Goal: Task Accomplishment & Management: Manage account settings

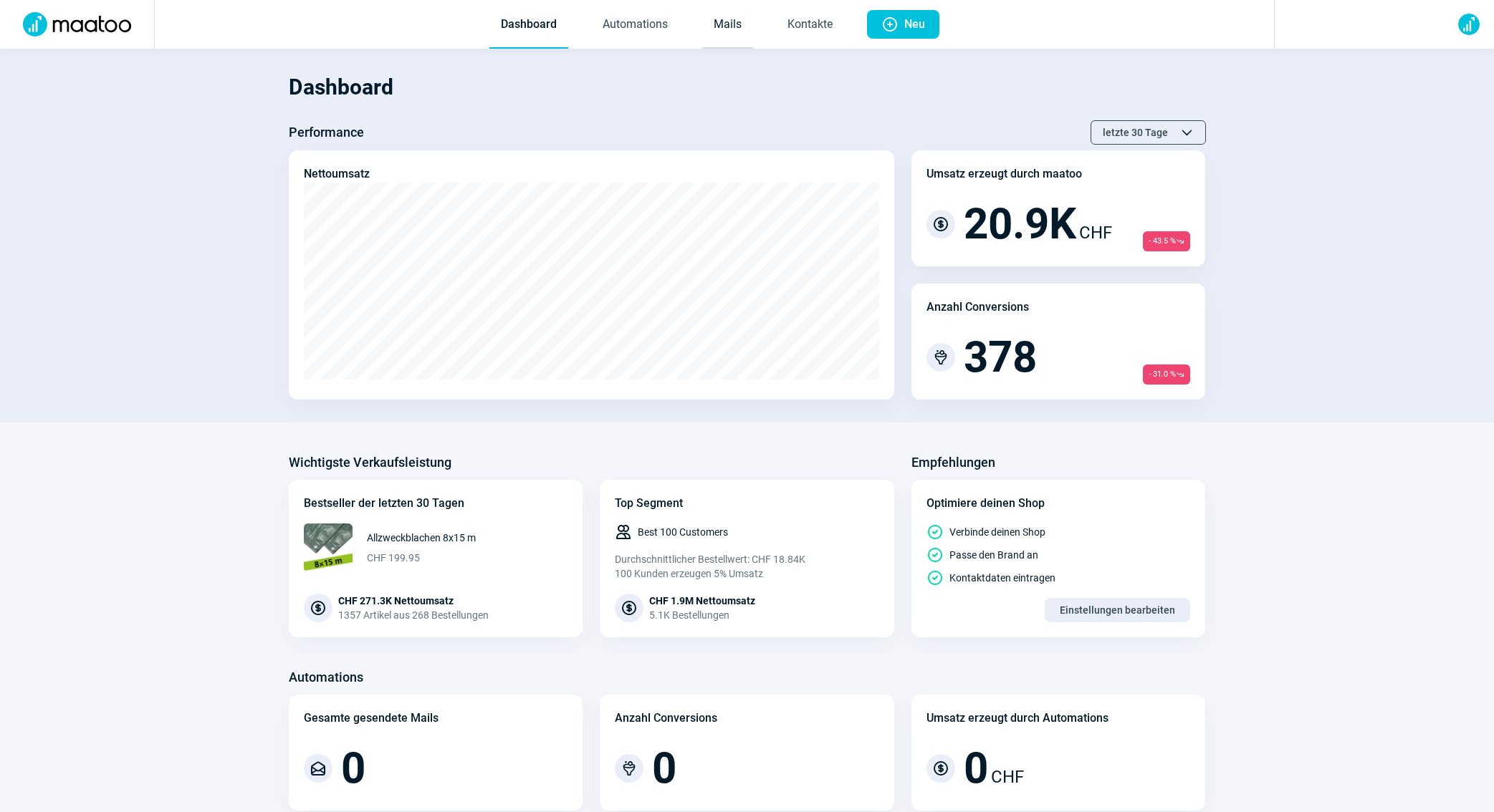
click at [728, 14] on link "Mails" at bounding box center [727, 25] width 51 height 47
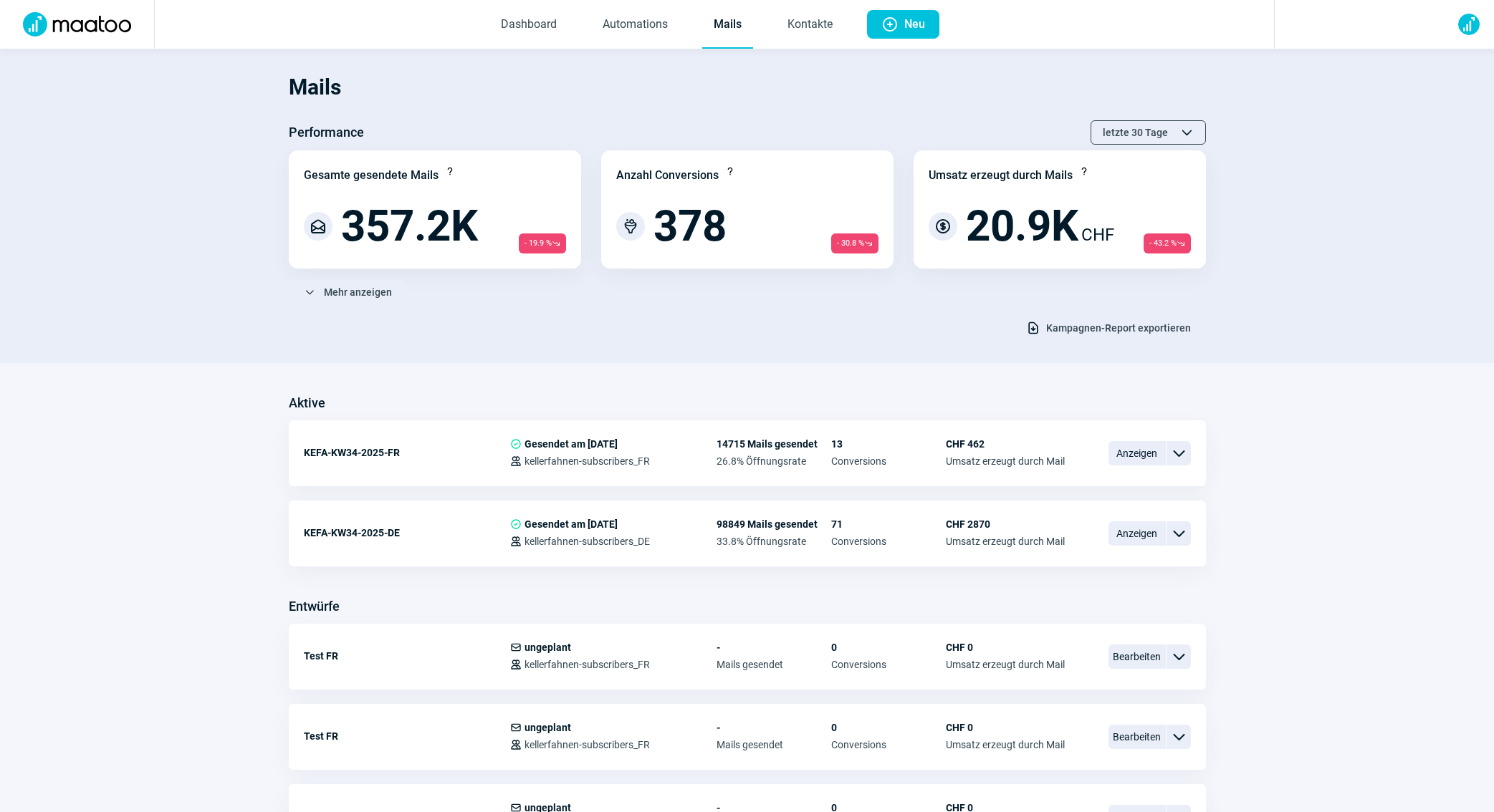
click at [728, 14] on link "Mails" at bounding box center [727, 25] width 51 height 47
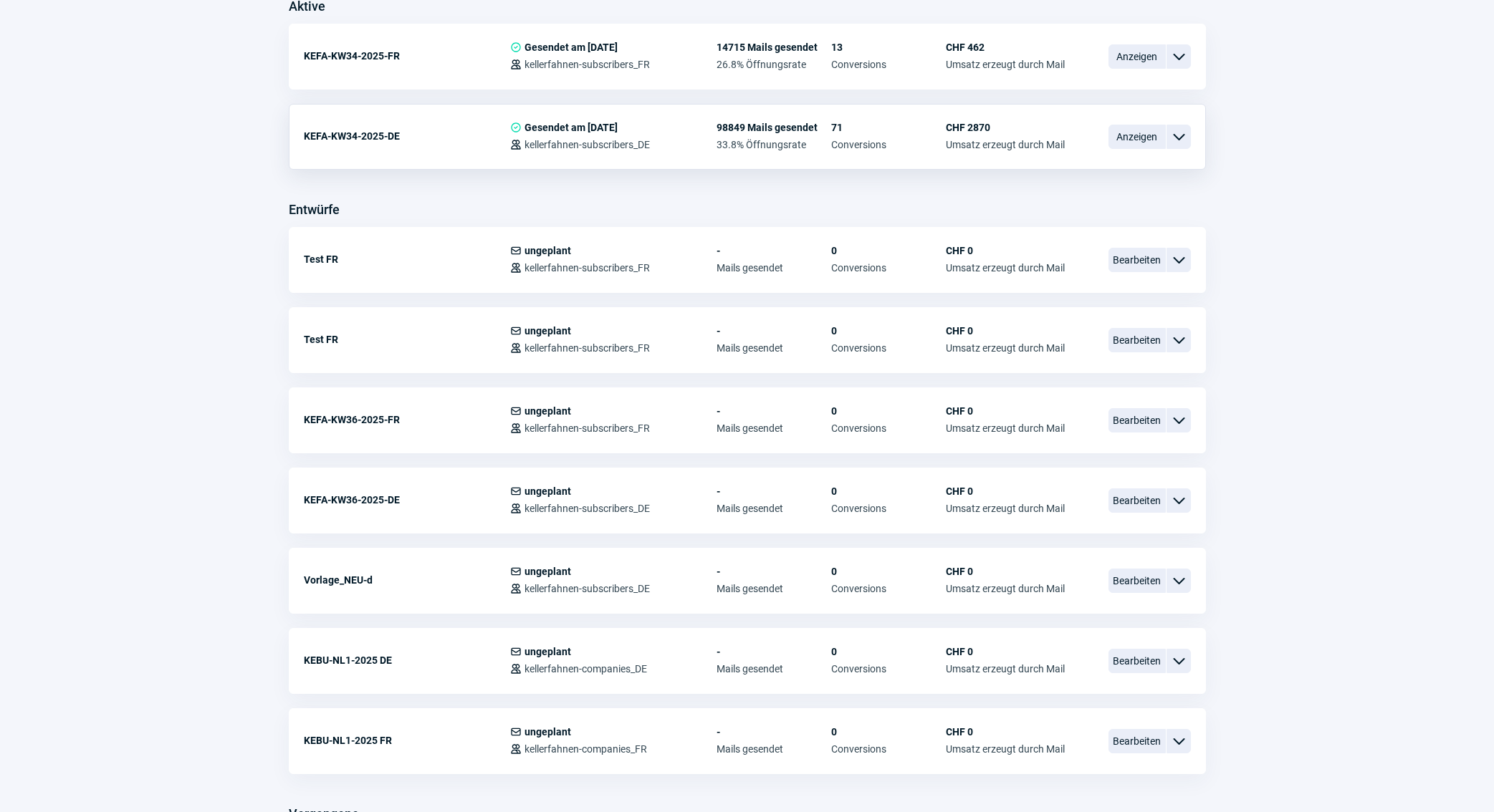
scroll to position [419, 0]
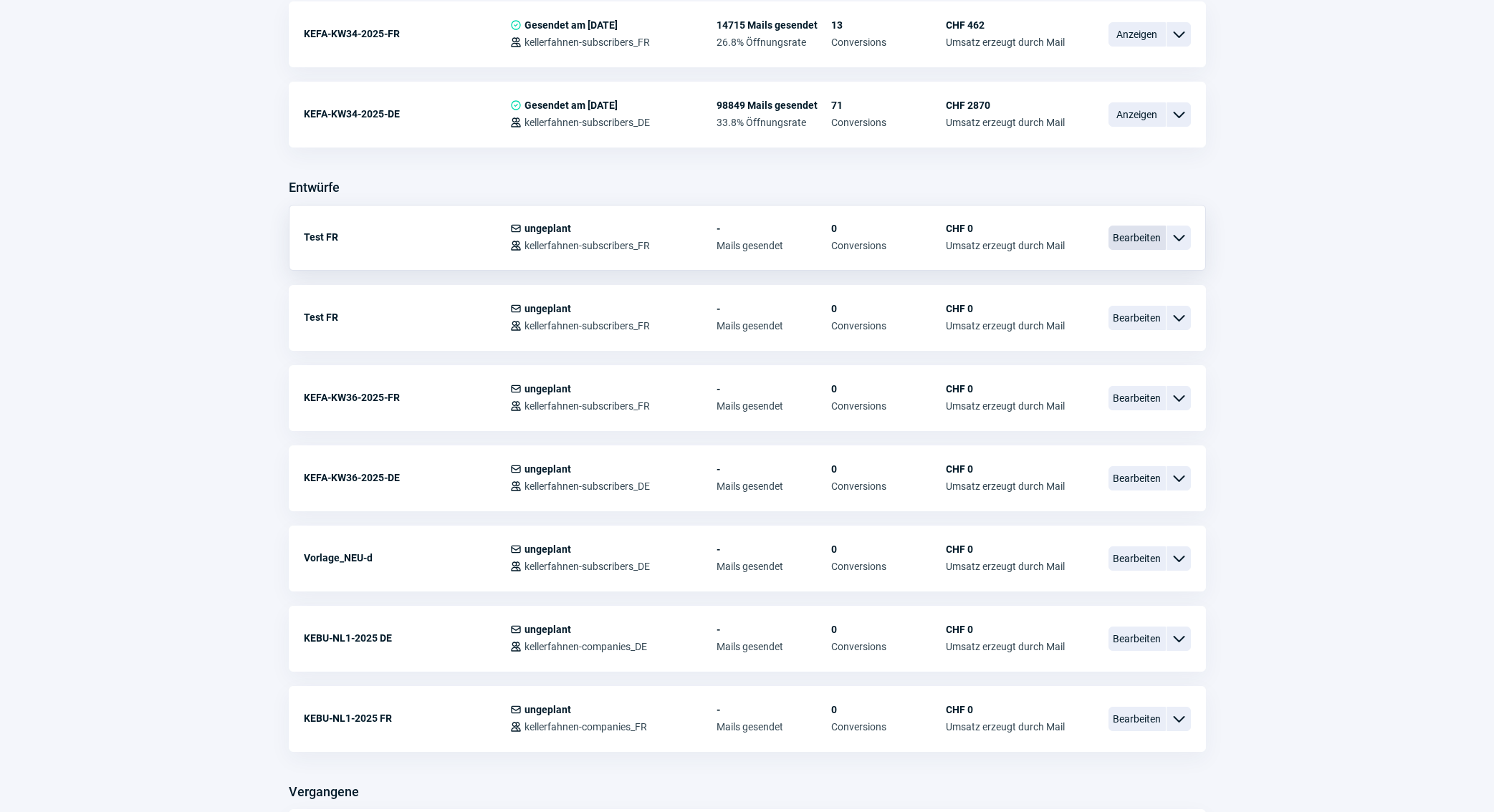
click at [1125, 246] on span "Bearbeiten" at bounding box center [1137, 237] width 58 height 24
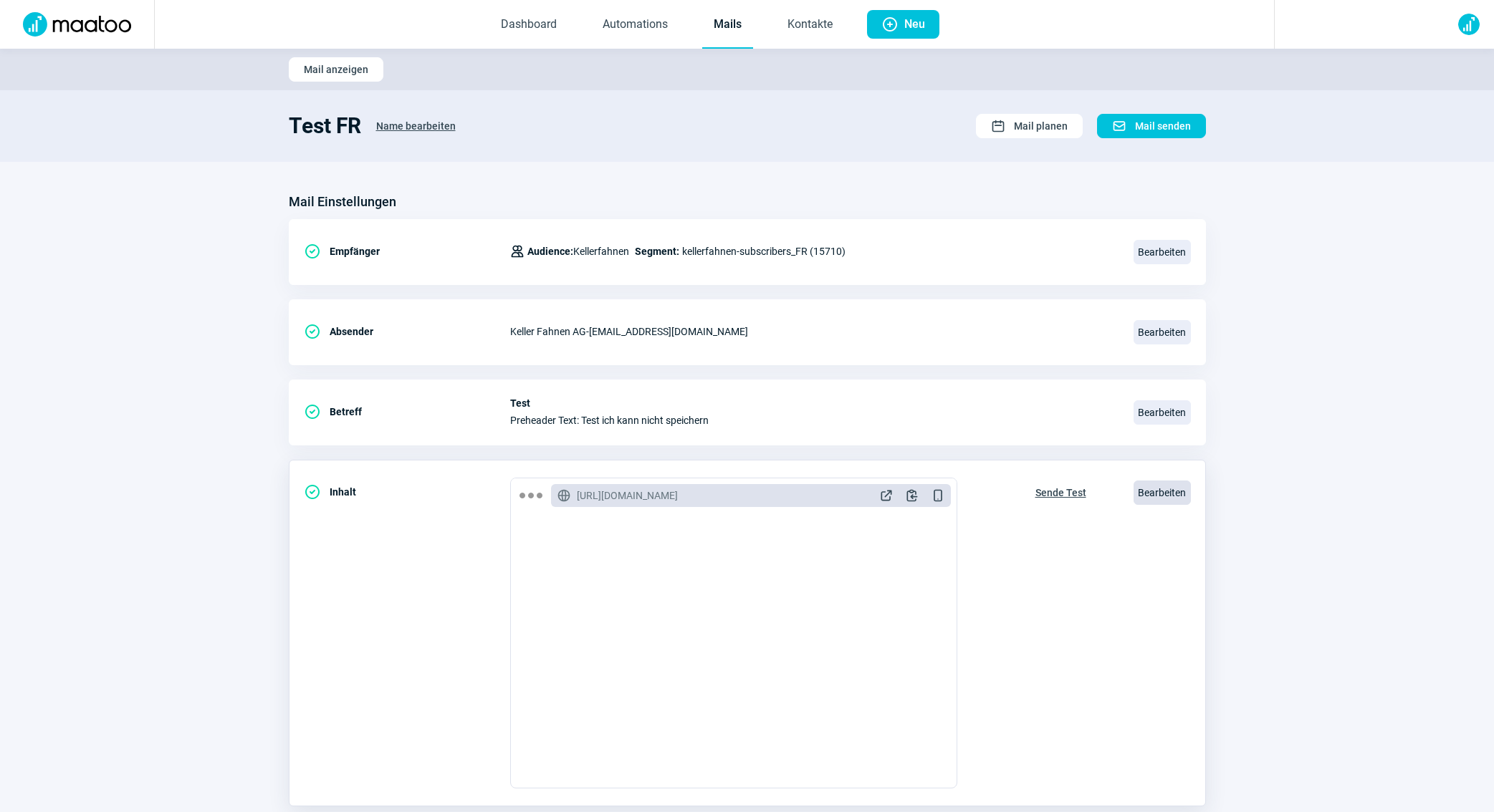
click at [1163, 487] on span "Bearbeiten" at bounding box center [1162, 493] width 58 height 24
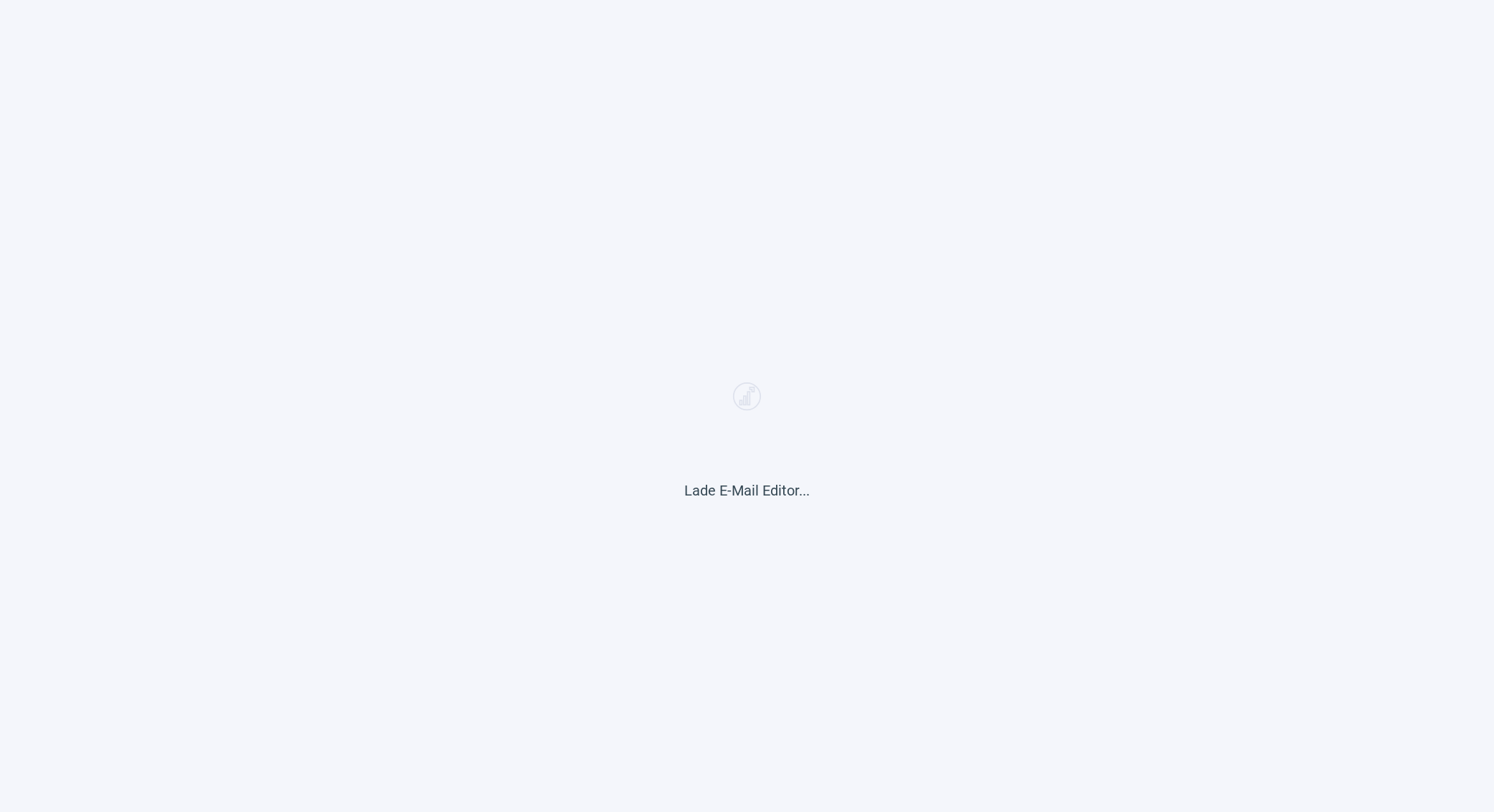
click at [1358, 86] on div "Lade E-Mail Editor..." at bounding box center [747, 406] width 1494 height 812
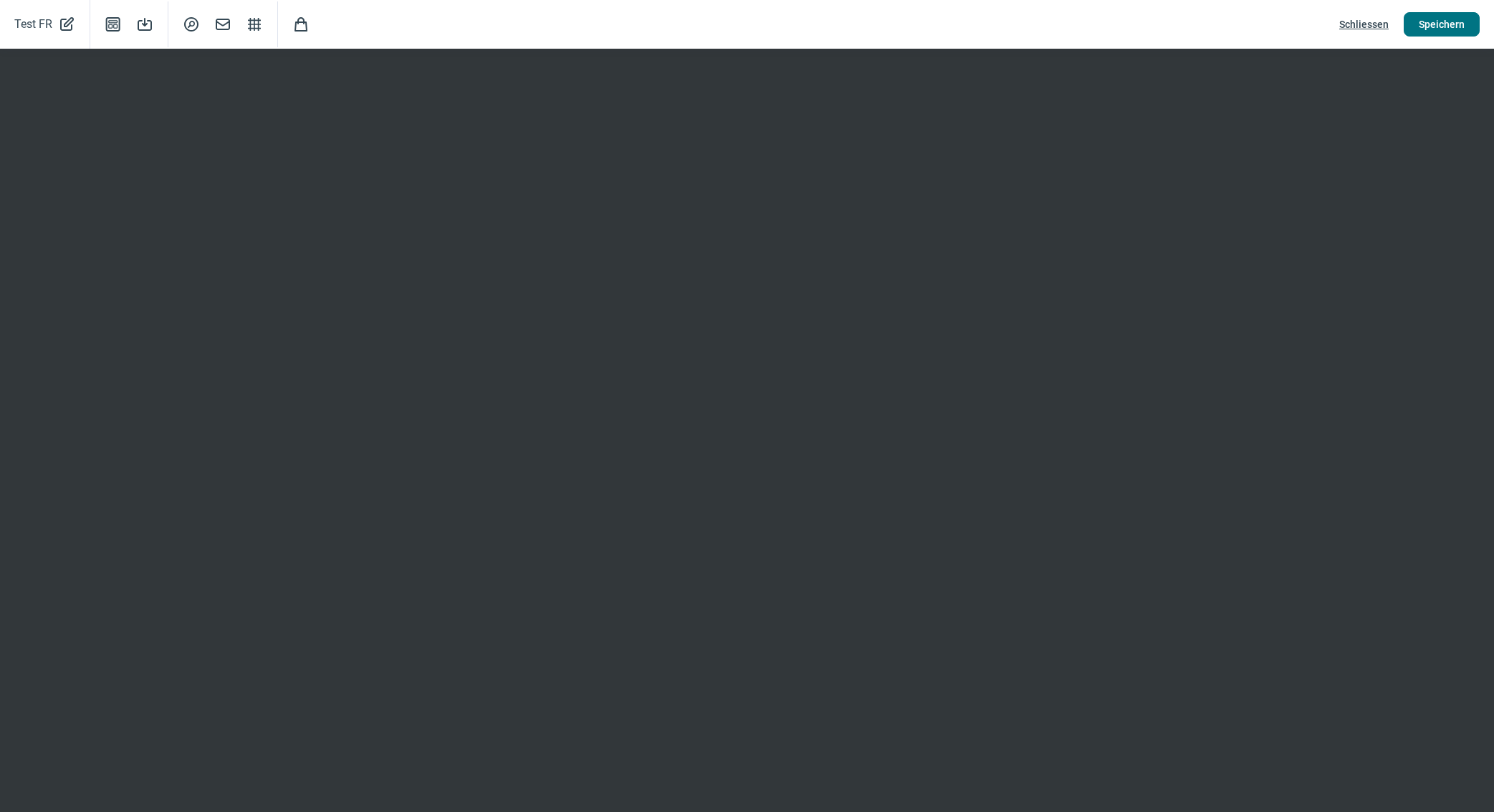
click at [1437, 29] on span "Speichern" at bounding box center [1441, 24] width 46 height 23
click at [1352, 22] on span "Schliessen" at bounding box center [1363, 24] width 49 height 23
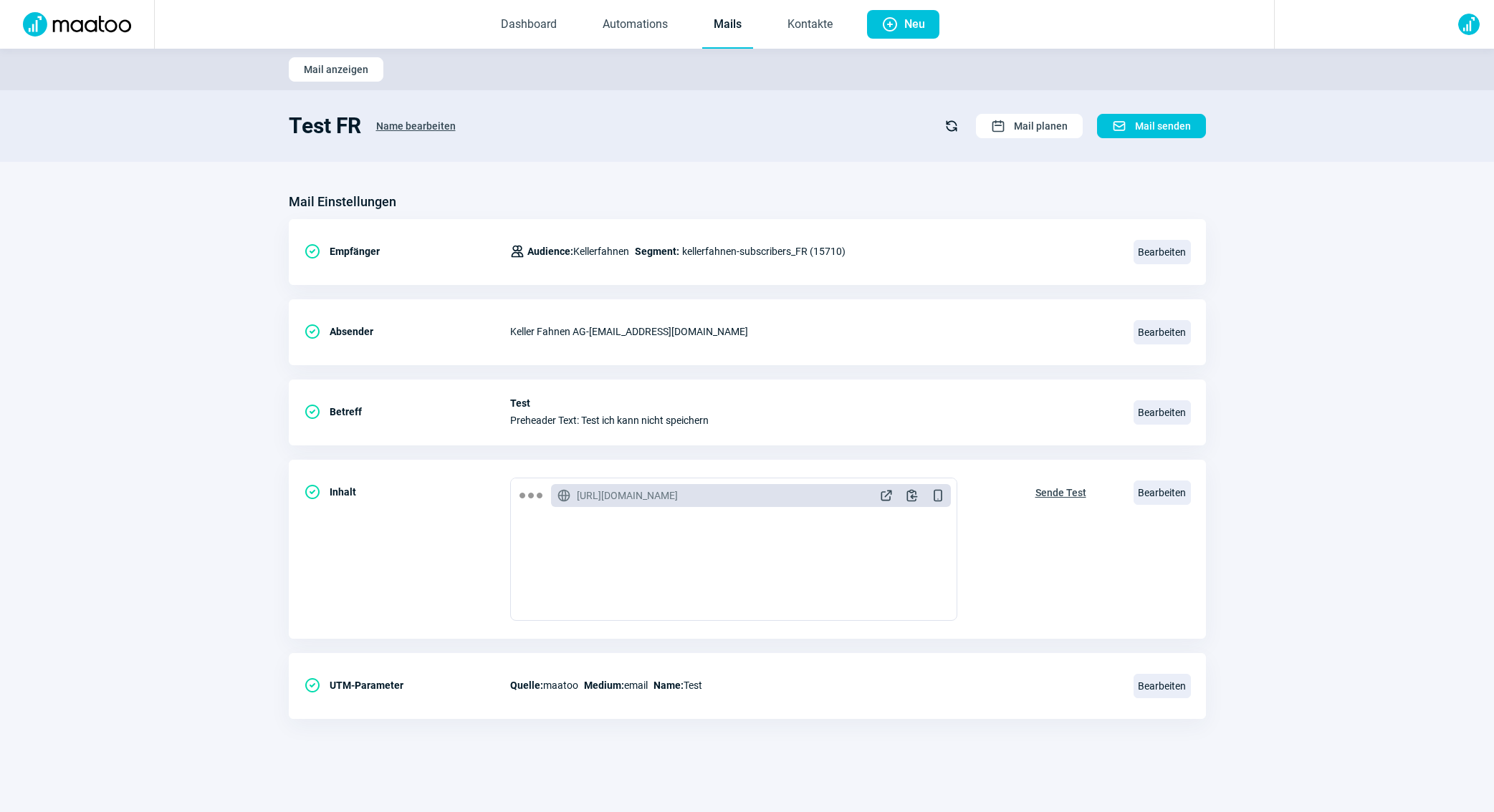
click at [740, 30] on link "Mails" at bounding box center [727, 25] width 51 height 47
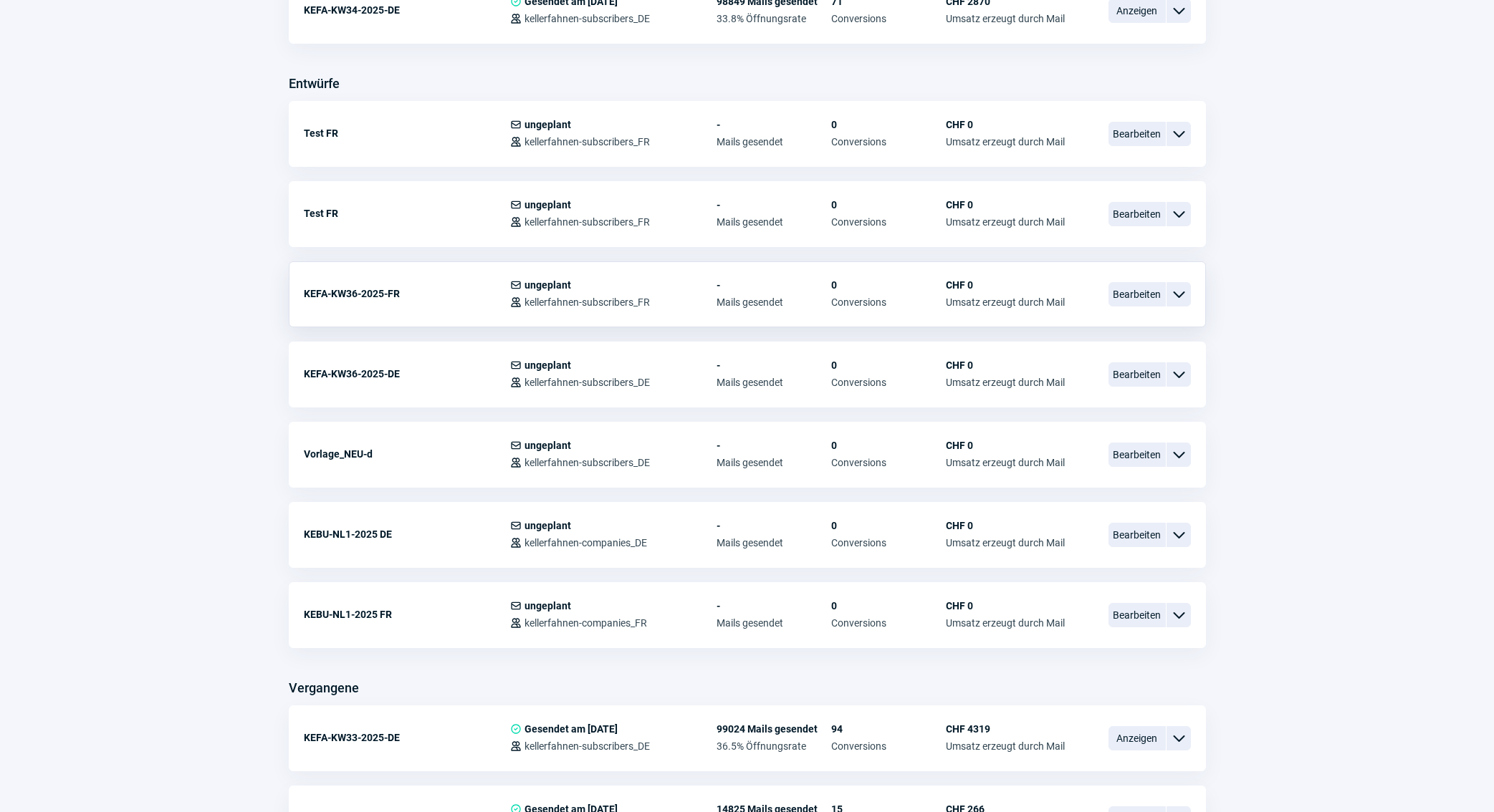
scroll to position [531, 0]
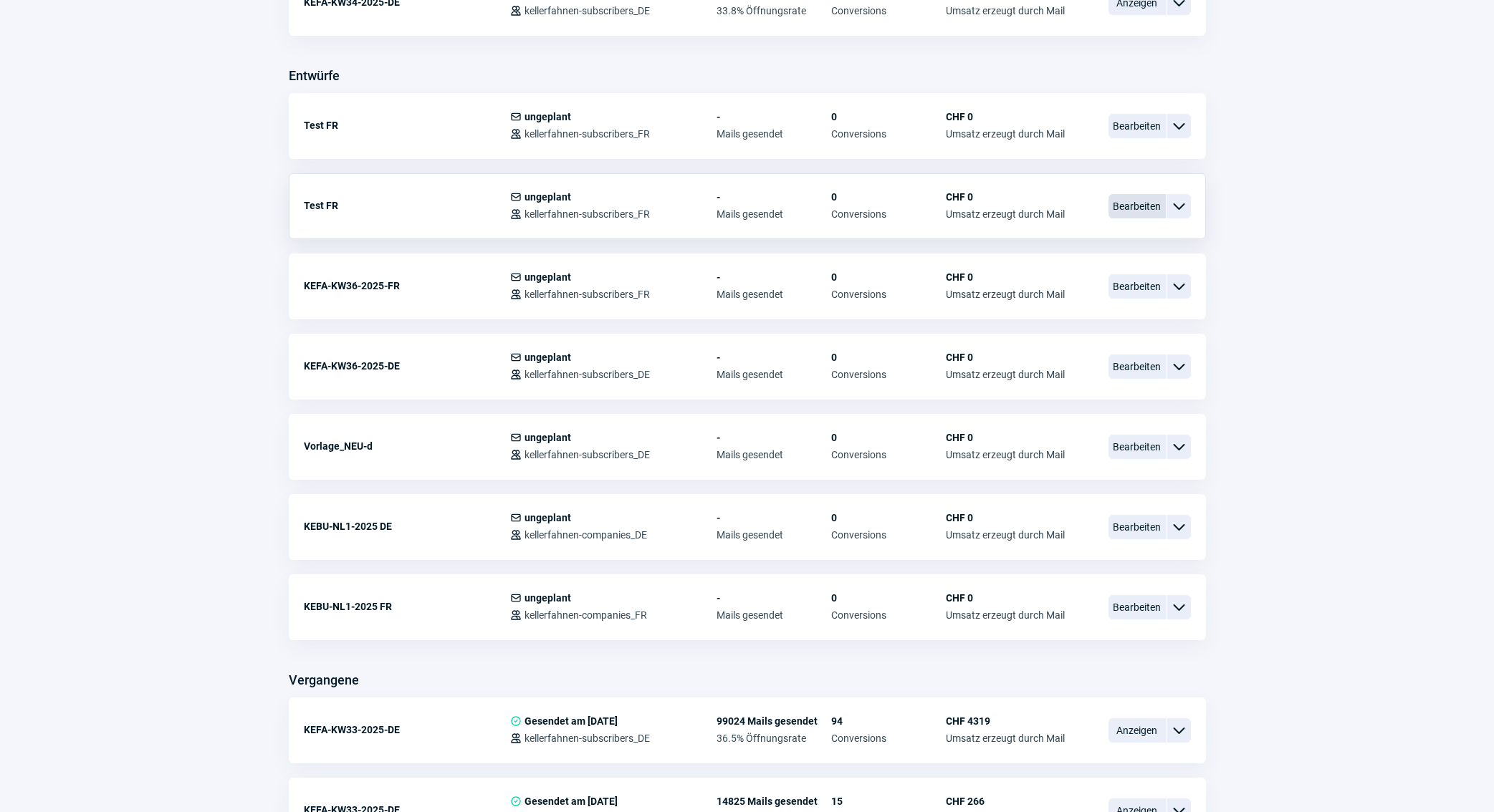
click at [1145, 206] on span "Bearbeiten" at bounding box center [1137, 206] width 58 height 24
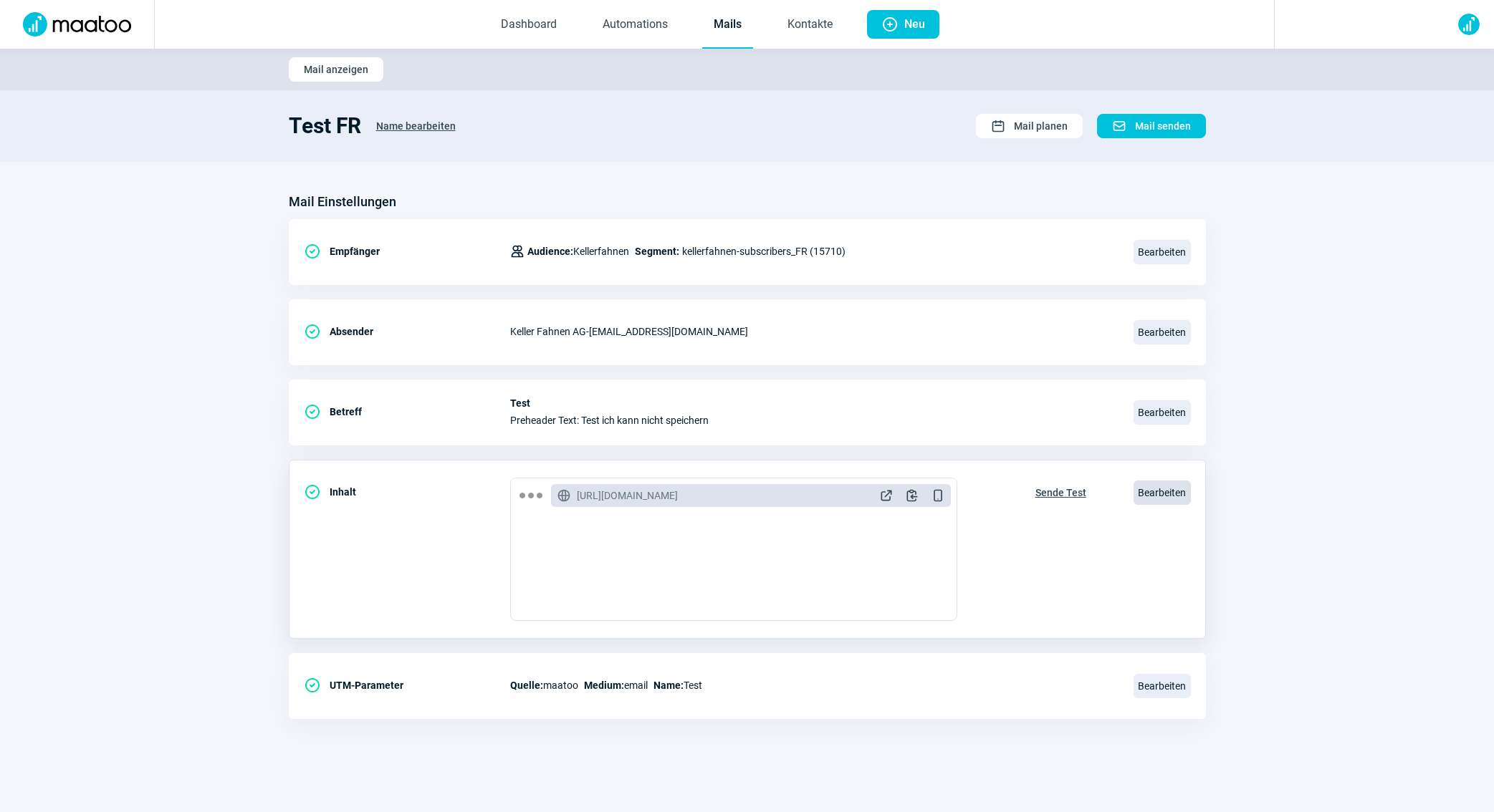
click at [1138, 494] on span "Bearbeiten" at bounding box center [1162, 493] width 58 height 24
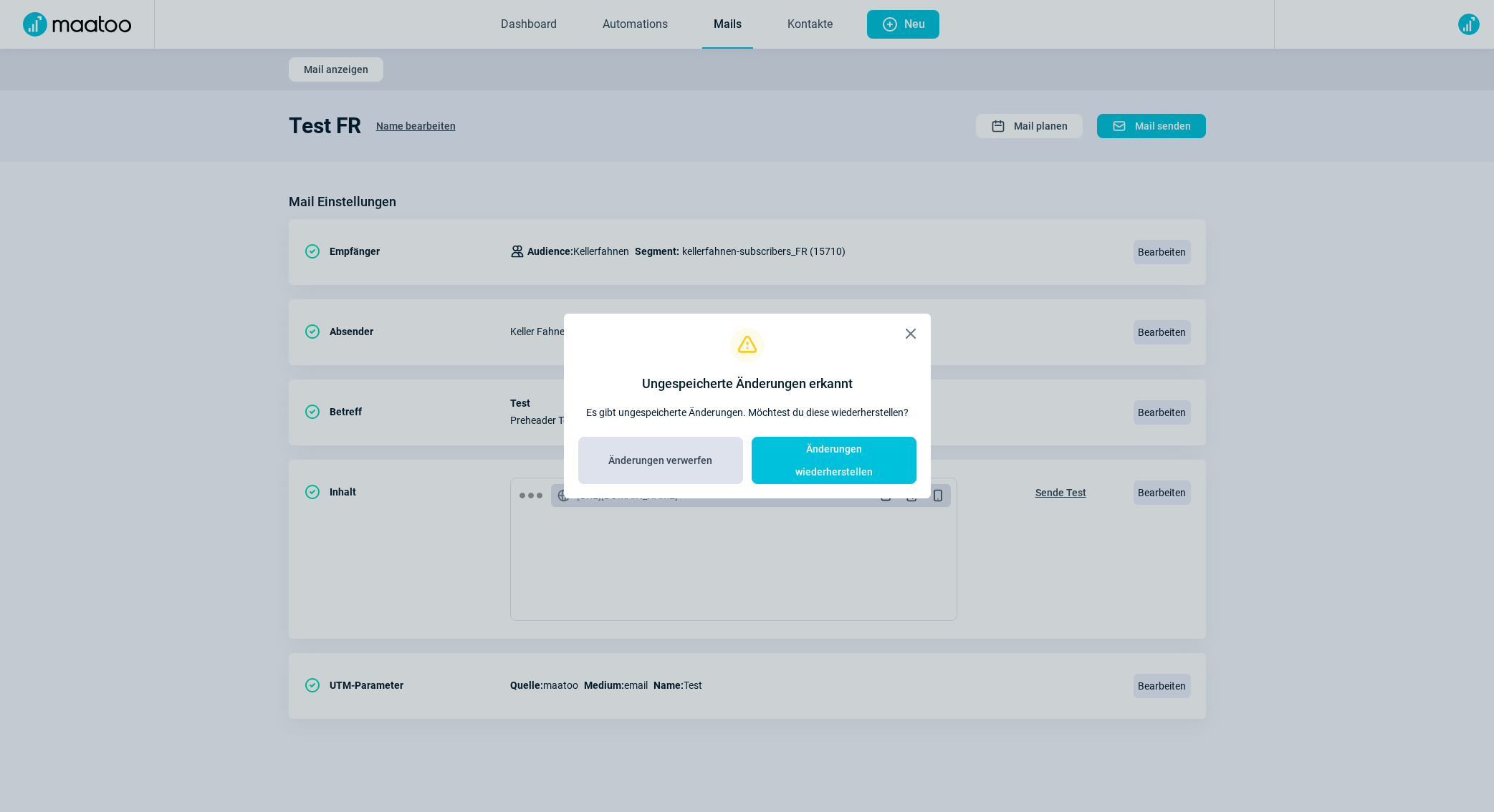
click at [716, 457] on span "Änderungen verwerfen" at bounding box center [660, 460] width 135 height 23
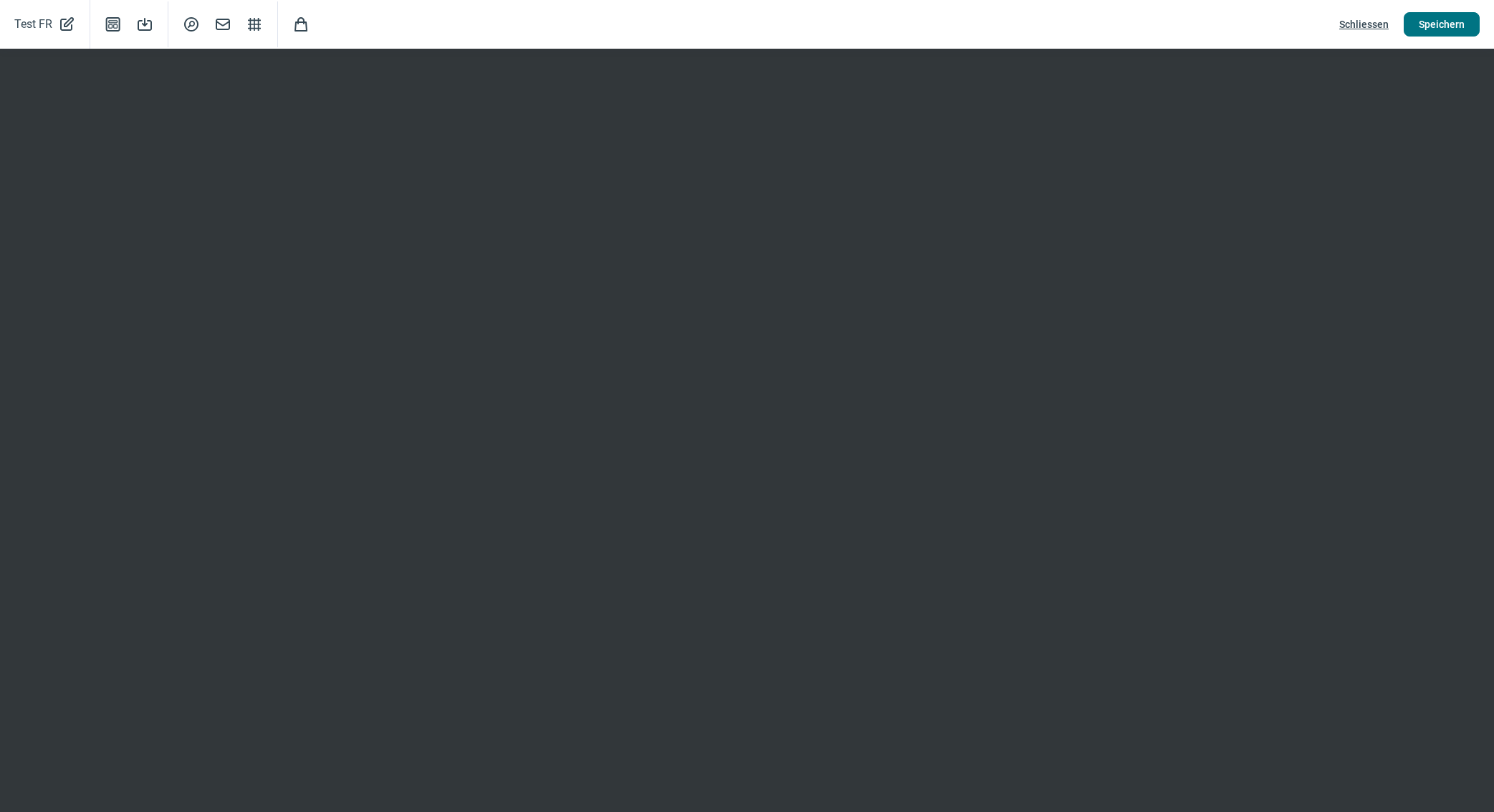
click at [1465, 19] on button "Speichern" at bounding box center [1442, 24] width 76 height 24
click at [1367, 23] on span "Schliessen" at bounding box center [1363, 24] width 49 height 23
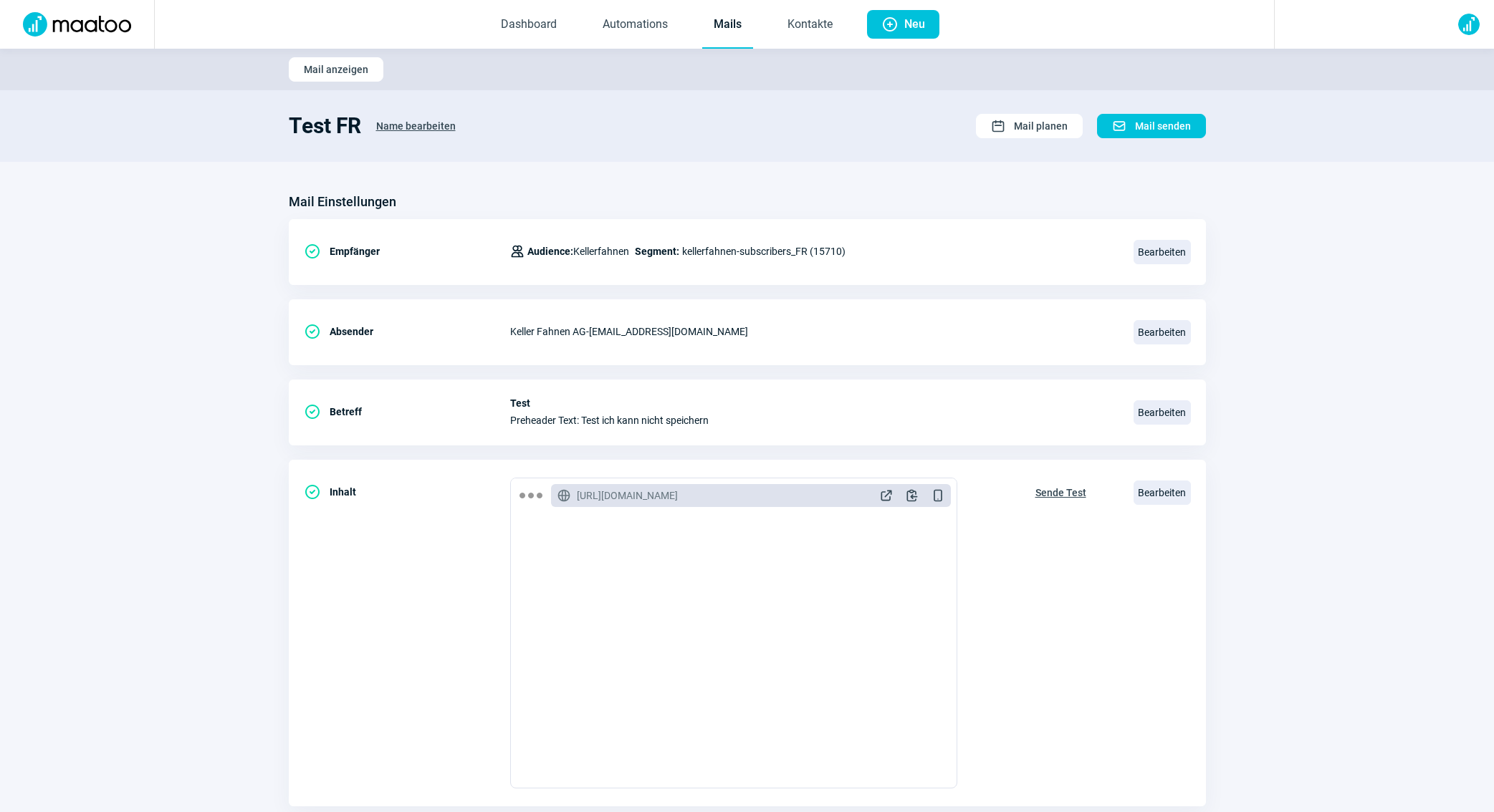
click at [739, 29] on link "Mails" at bounding box center [727, 25] width 51 height 47
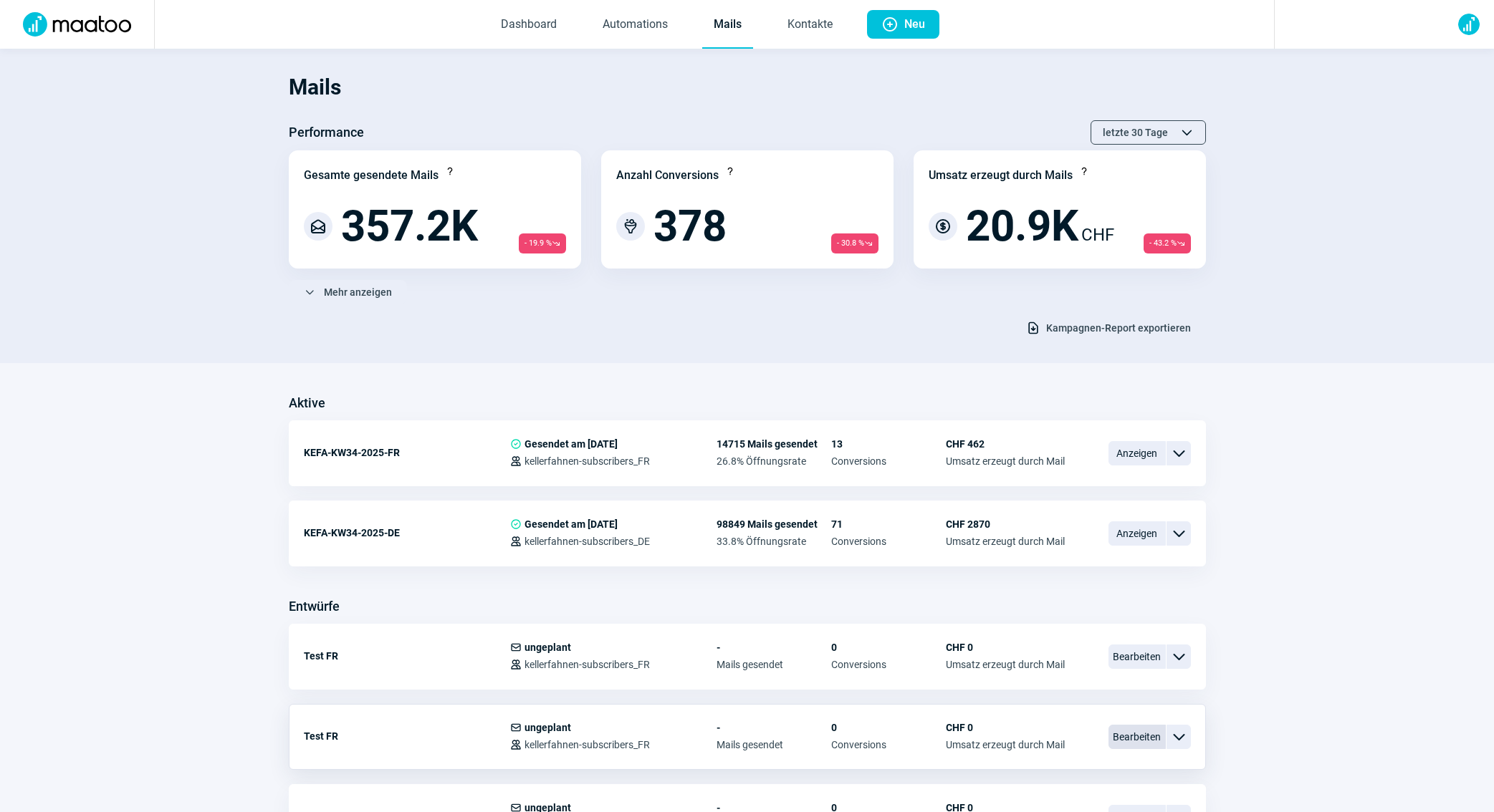
click at [1127, 741] on span "Bearbeiten" at bounding box center [1137, 737] width 58 height 24
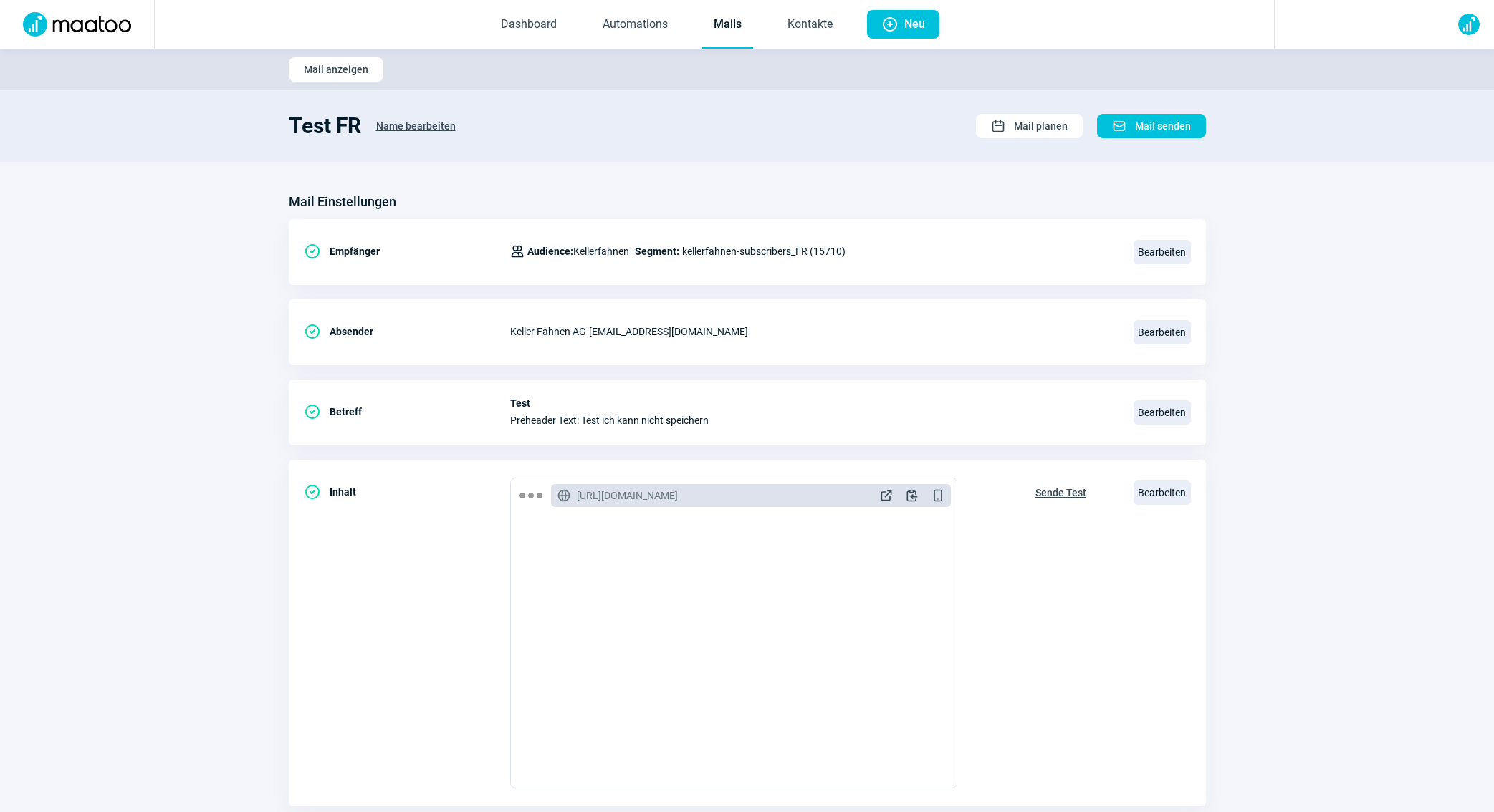
click at [413, 126] on span "Name bearbeiten" at bounding box center [416, 126] width 79 height 23
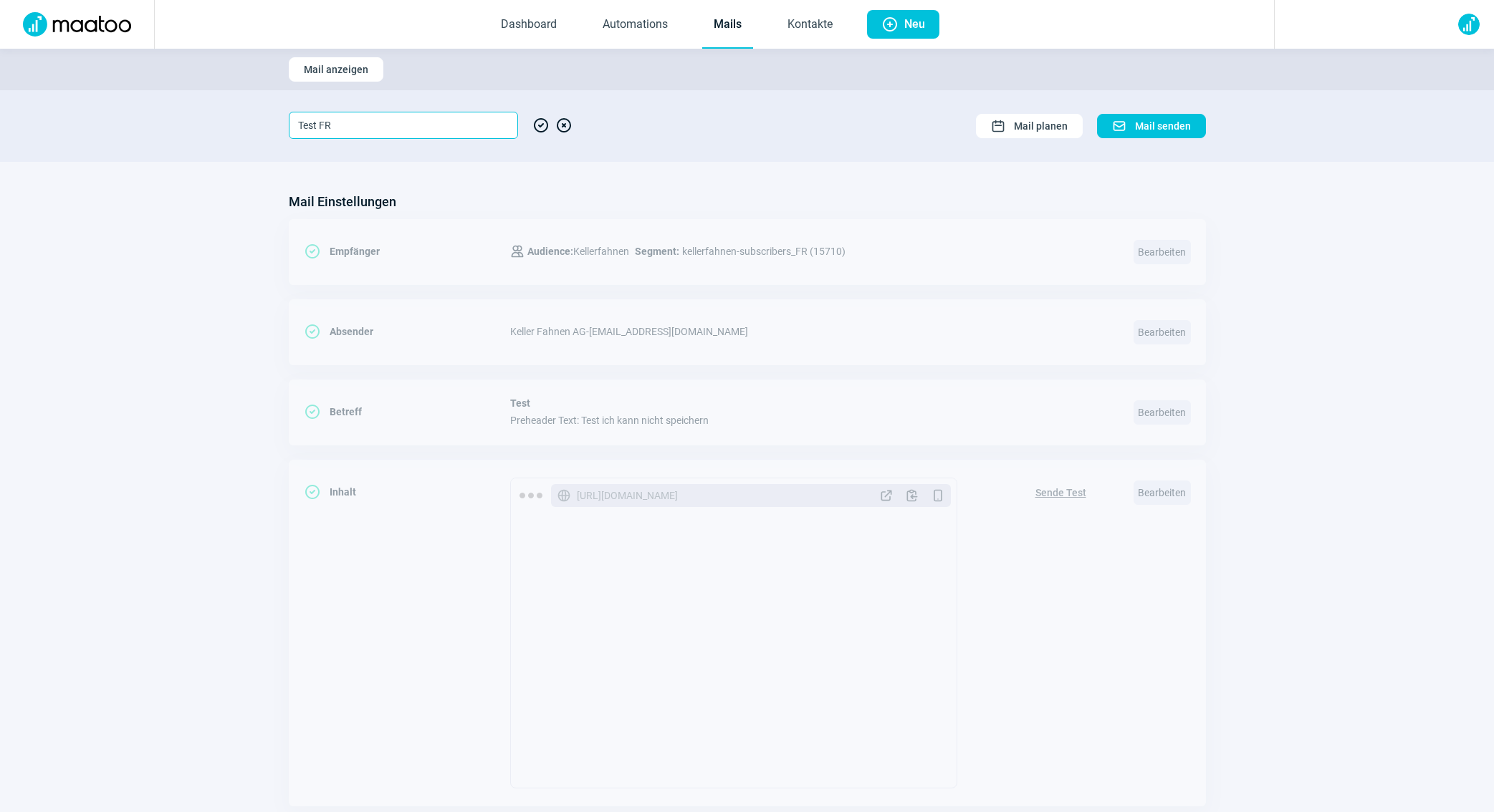
drag, startPoint x: 319, startPoint y: 124, endPoint x: 424, endPoint y: 124, distance: 105.0
click at [424, 124] on input "Test FR" at bounding box center [404, 126] width 229 height 28
type input "Test DE"
click at [538, 123] on span "CheckCircle icon" at bounding box center [541, 126] width 17 height 28
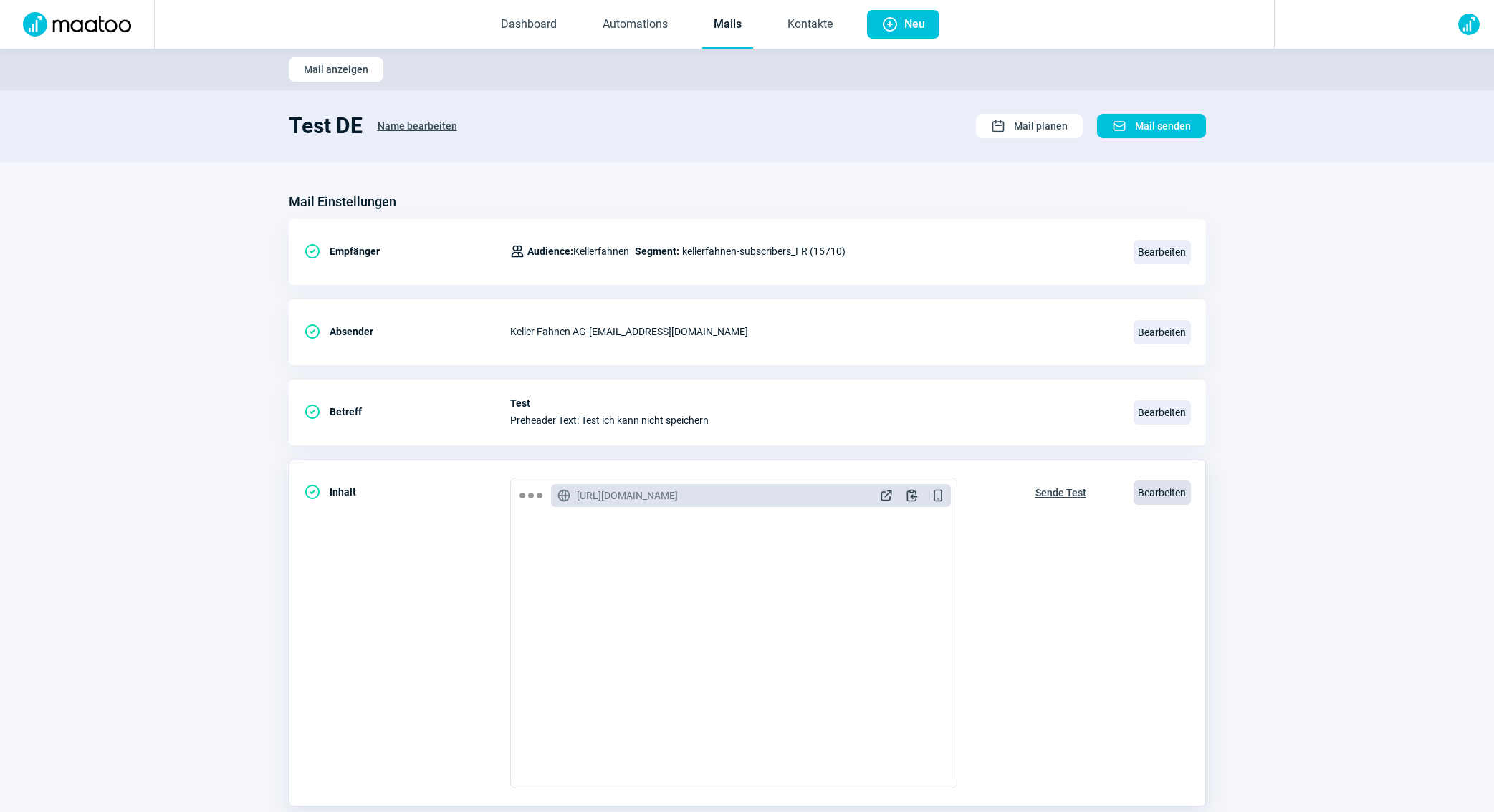
click at [1149, 494] on span "Bearbeiten" at bounding box center [1162, 493] width 58 height 24
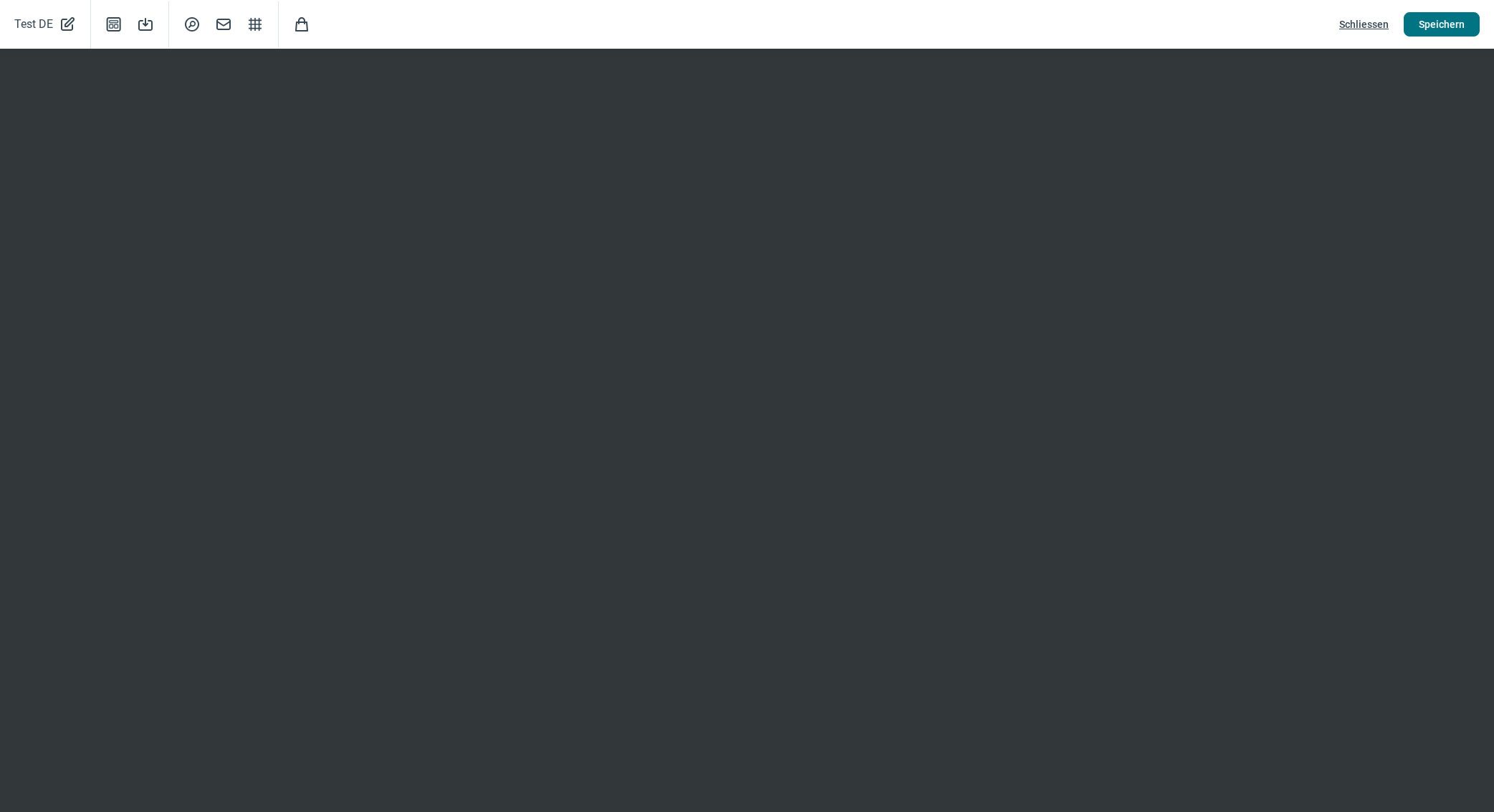
click at [1433, 28] on span "Speichern" at bounding box center [1441, 24] width 46 height 23
click at [1378, 28] on span "Schliessen" at bounding box center [1363, 24] width 49 height 23
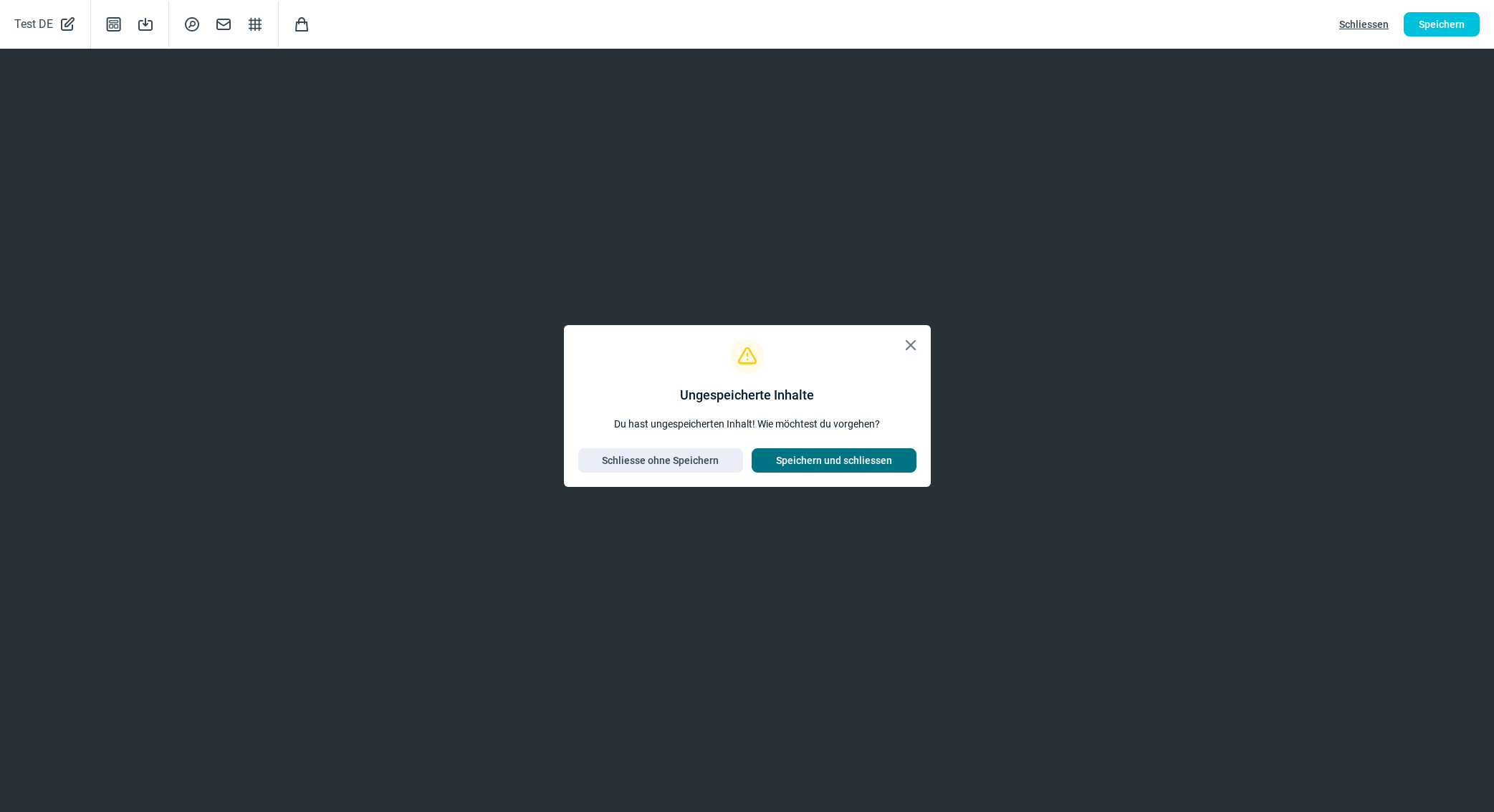
click at [841, 459] on span "Speichern und schliessen" at bounding box center [834, 460] width 116 height 23
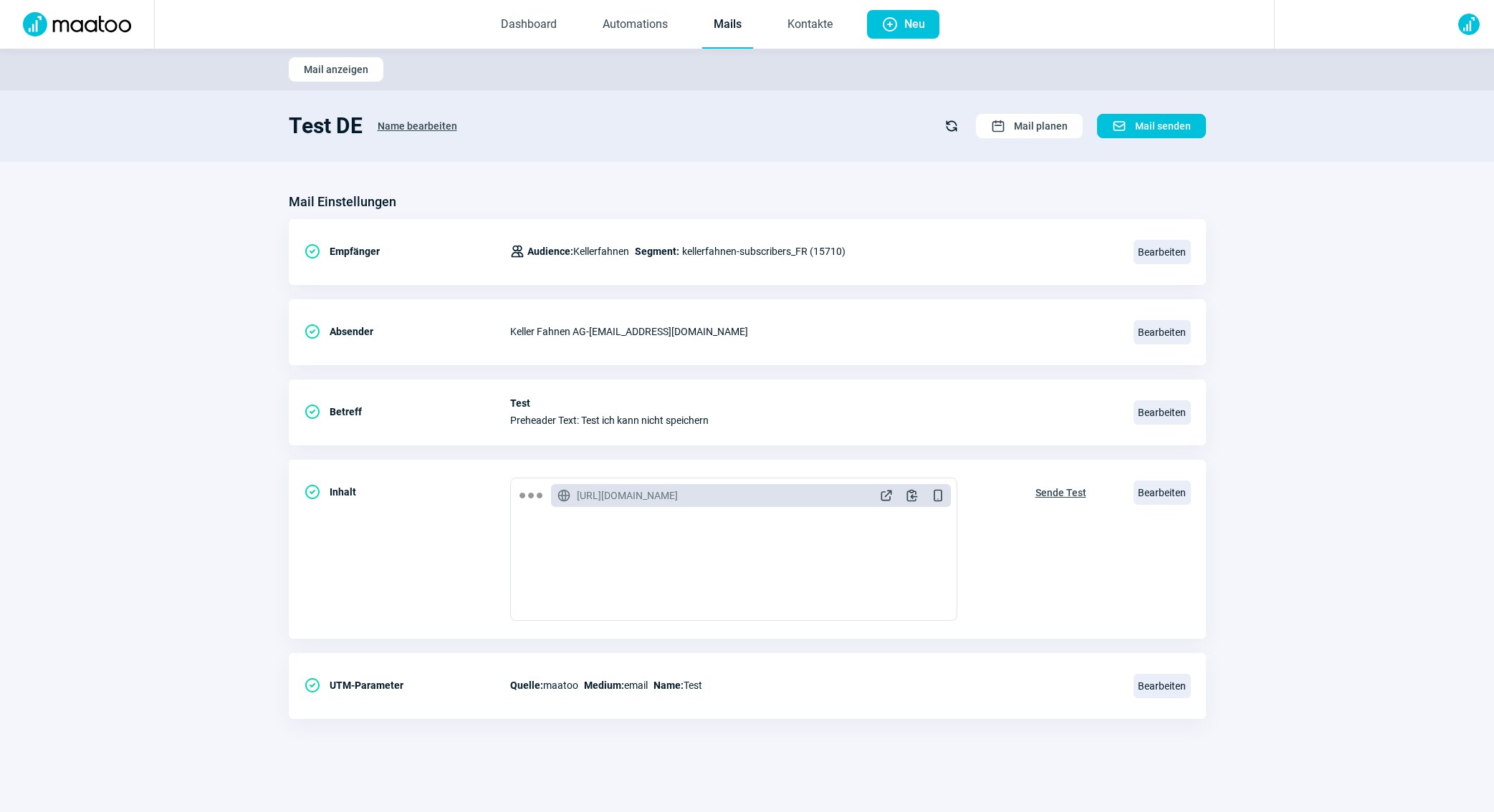
click at [744, 28] on link "Mails" at bounding box center [727, 25] width 51 height 47
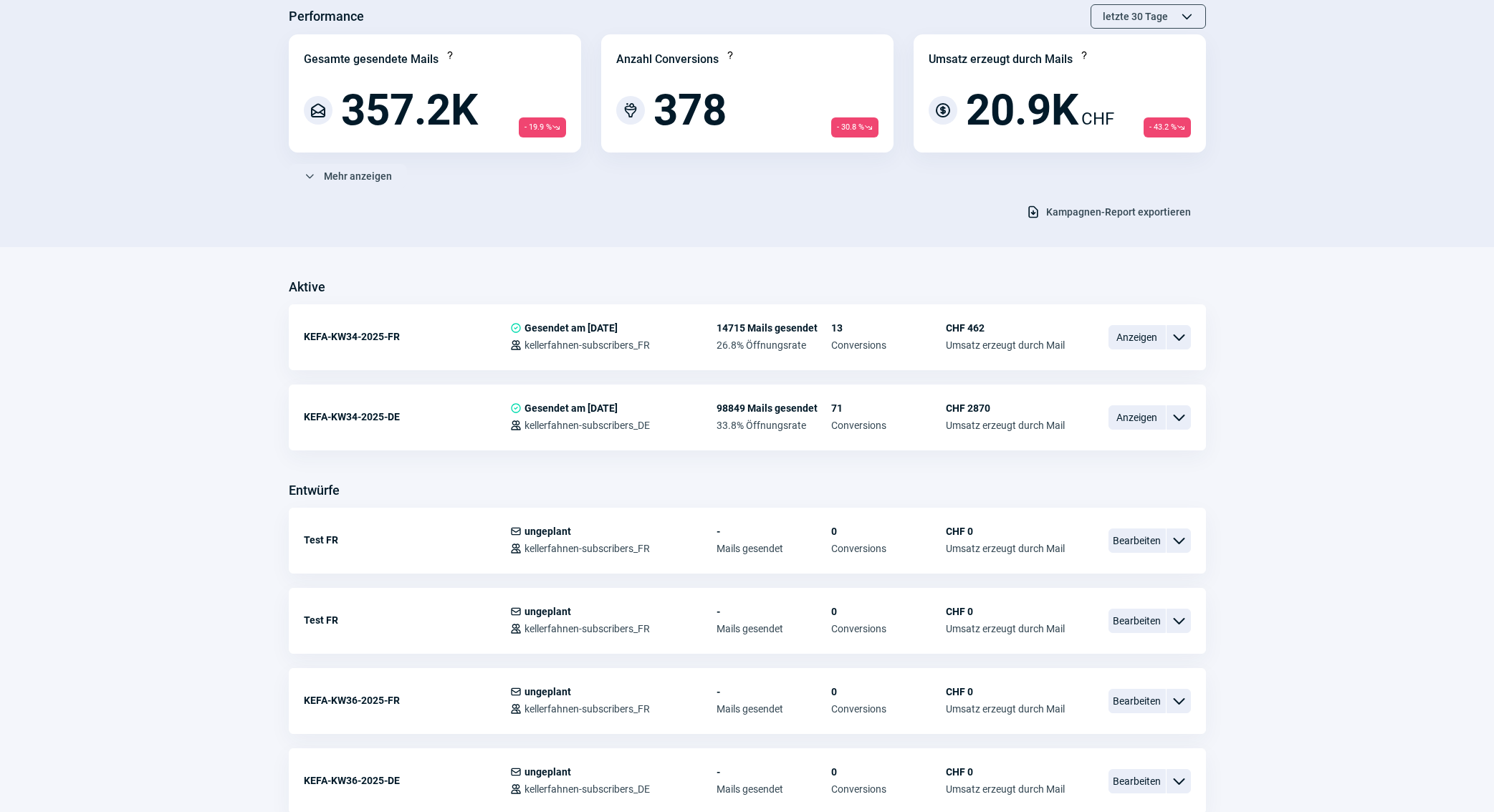
scroll to position [122, 0]
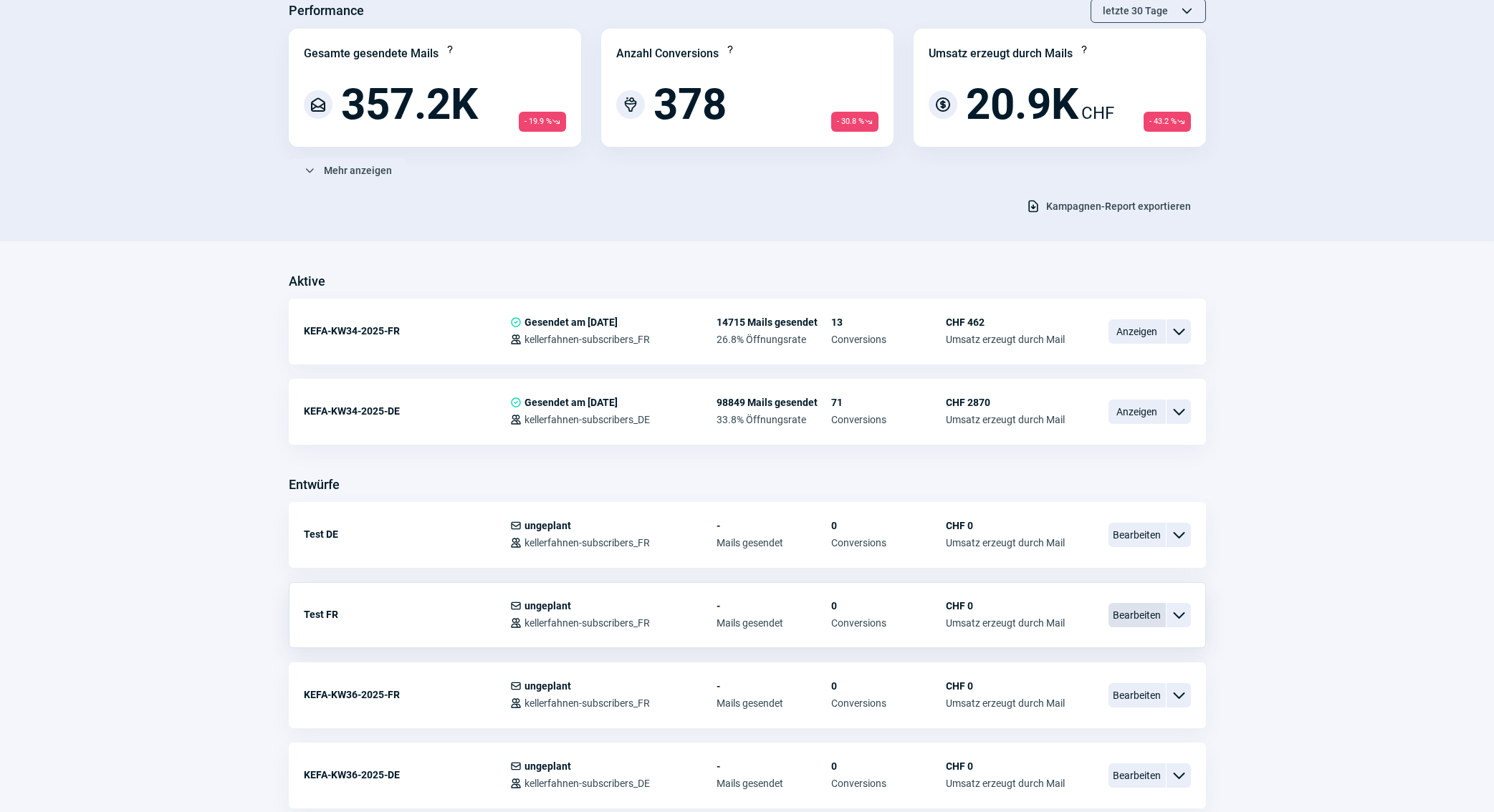
click at [1138, 612] on span "Bearbeiten" at bounding box center [1137, 615] width 58 height 24
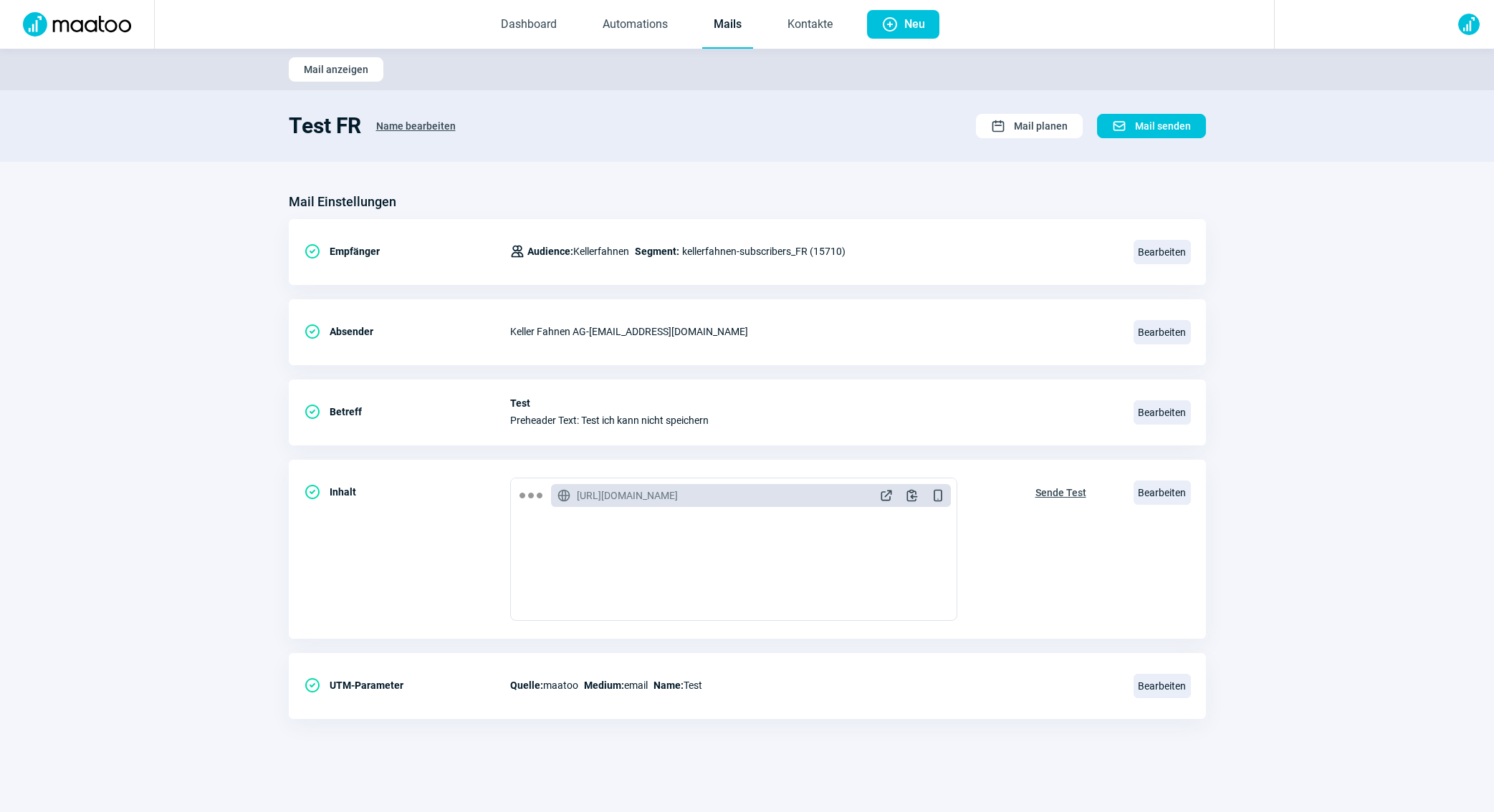
click at [609, 162] on section "Mail Einstellungen CheckCircle icon Empfänger Users icon Audience: Kellerfahnen…" at bounding box center [747, 462] width 1494 height 600
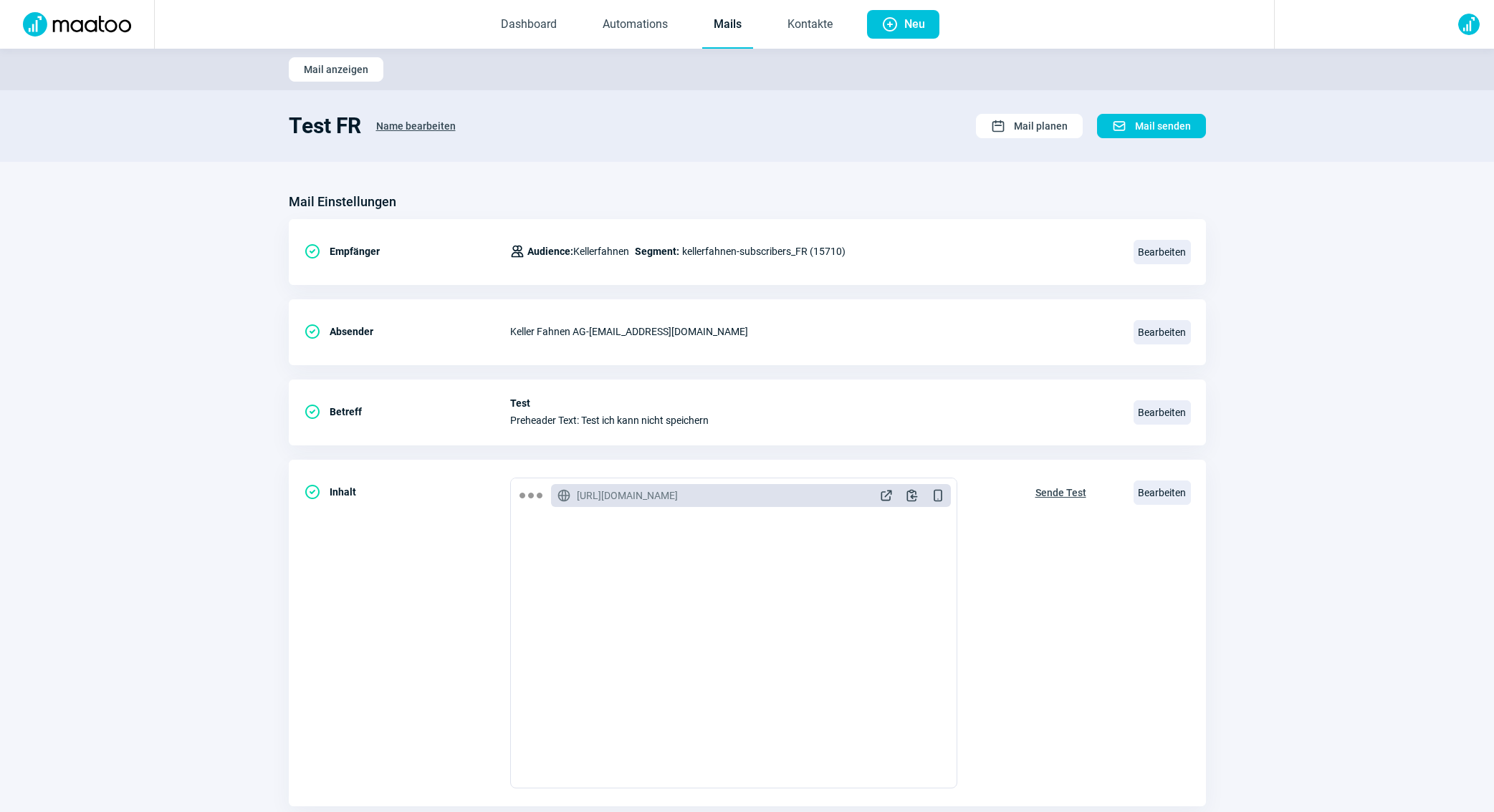
click at [732, 33] on link "Mails" at bounding box center [727, 25] width 51 height 47
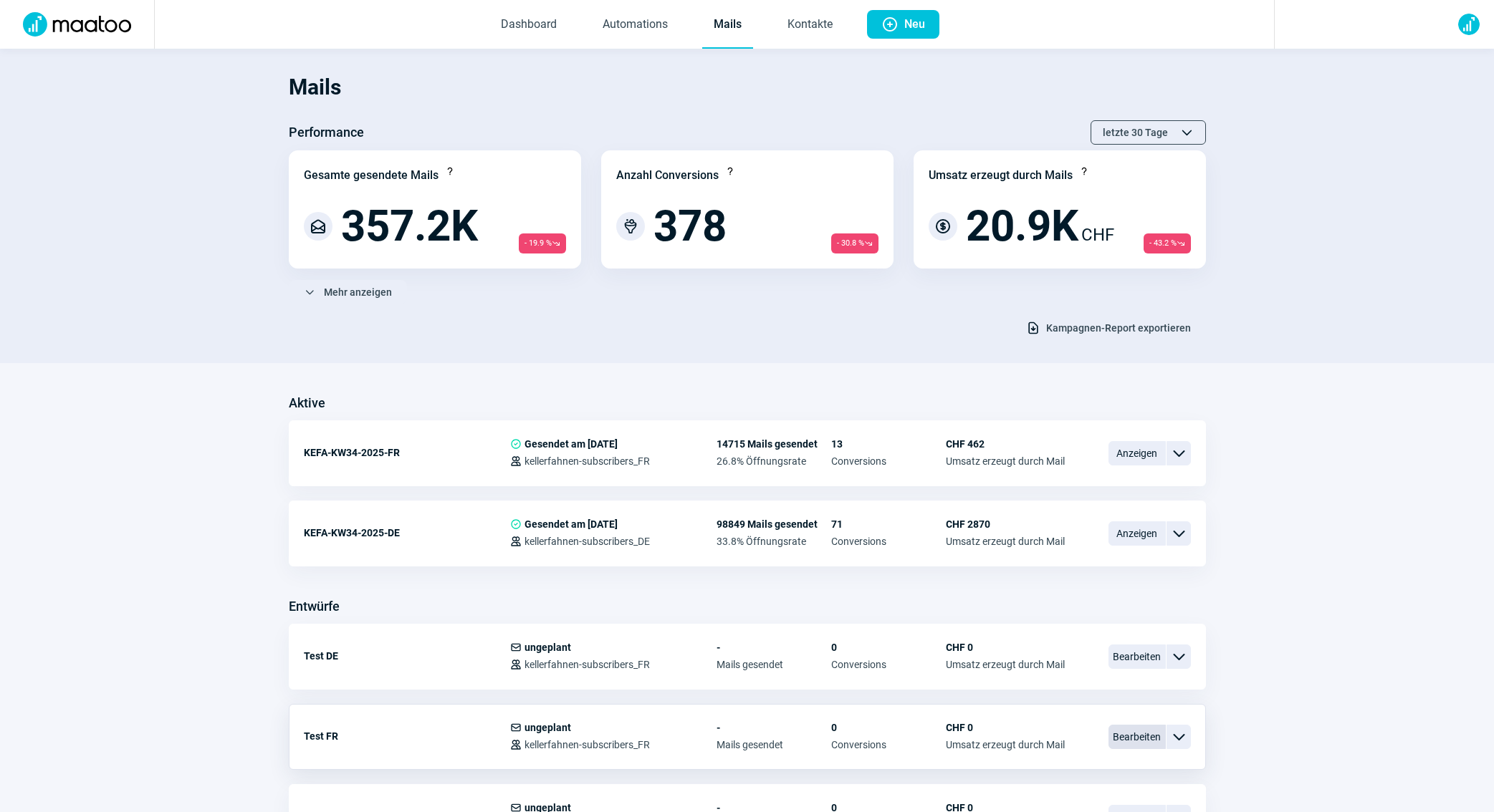
click at [1154, 737] on span "Bearbeiten" at bounding box center [1137, 737] width 58 height 24
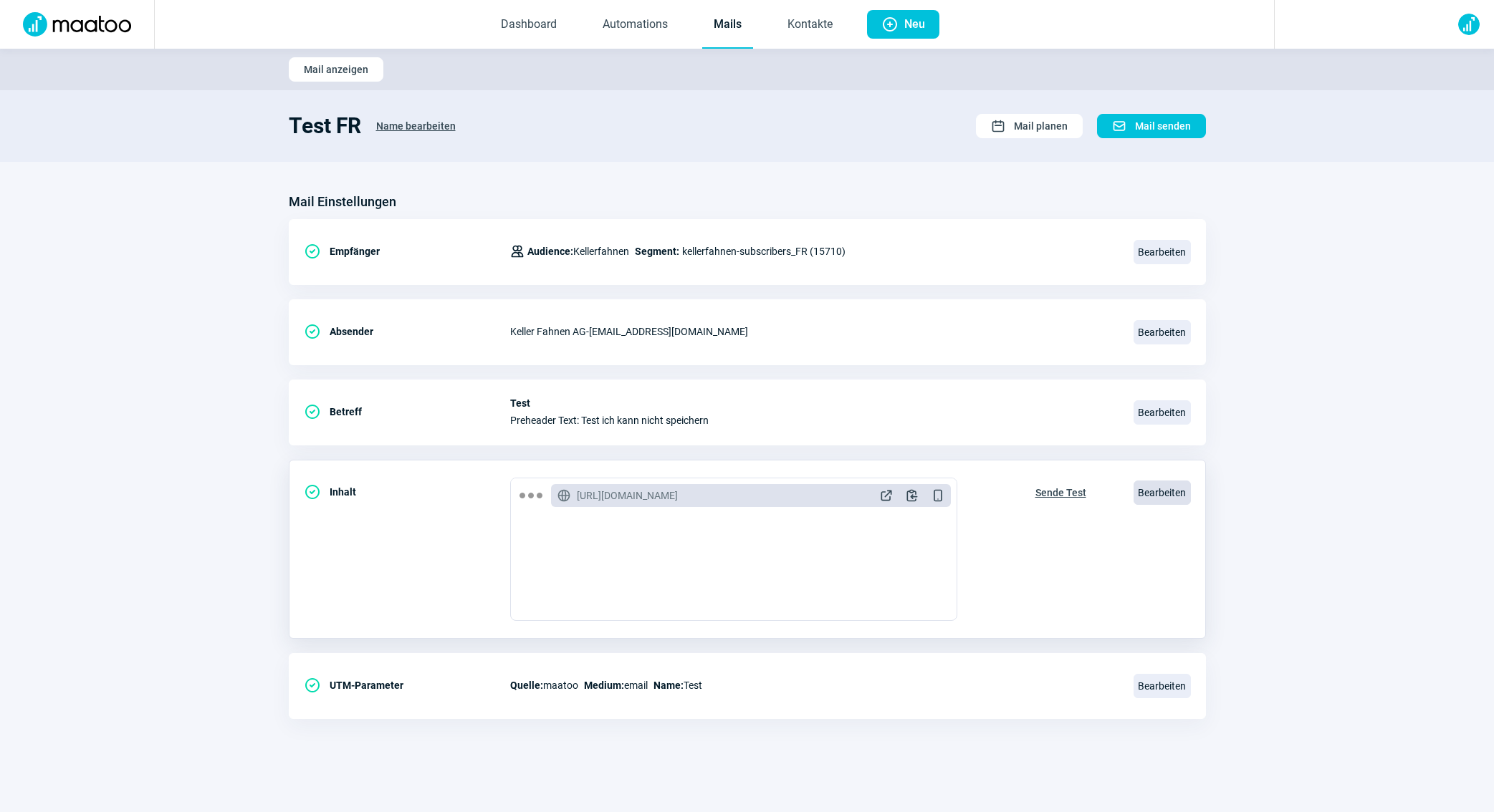
click at [1148, 487] on span "Bearbeiten" at bounding box center [1162, 493] width 58 height 24
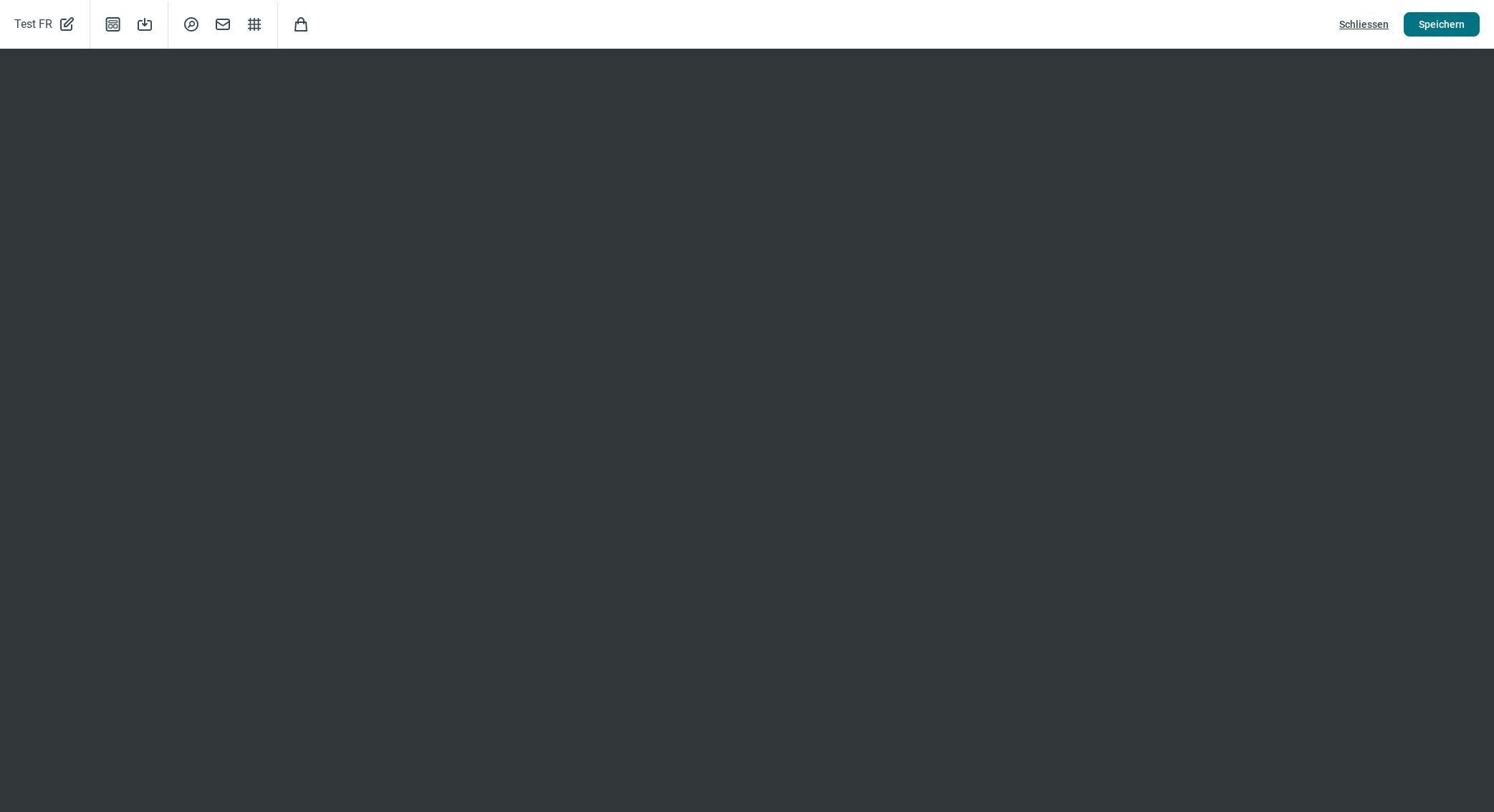
click at [1434, 28] on span "Speichern" at bounding box center [1441, 24] width 46 height 23
click at [1362, 15] on span "Schliessen" at bounding box center [1363, 24] width 49 height 23
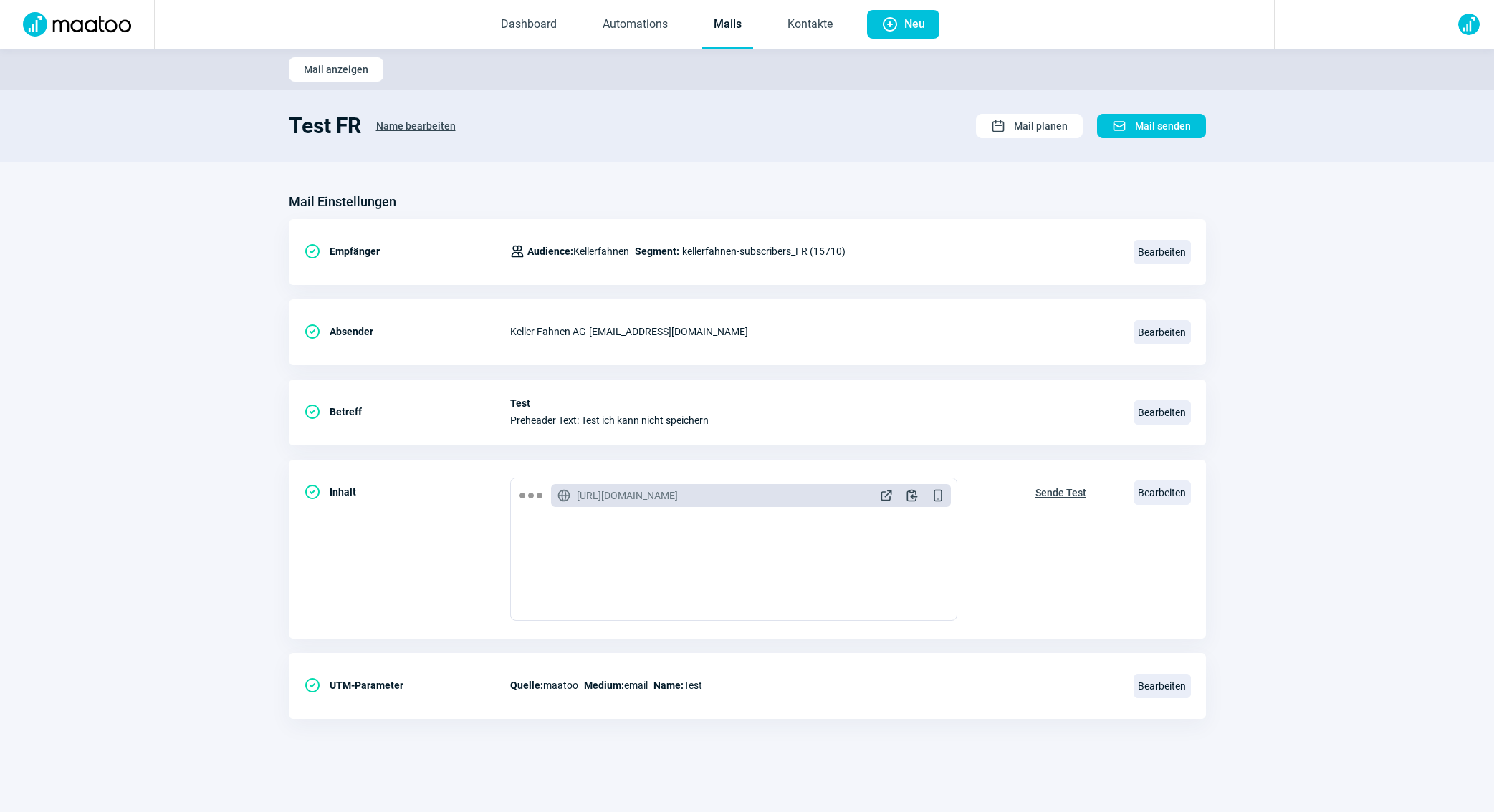
click at [732, 17] on link "Mails" at bounding box center [727, 25] width 51 height 47
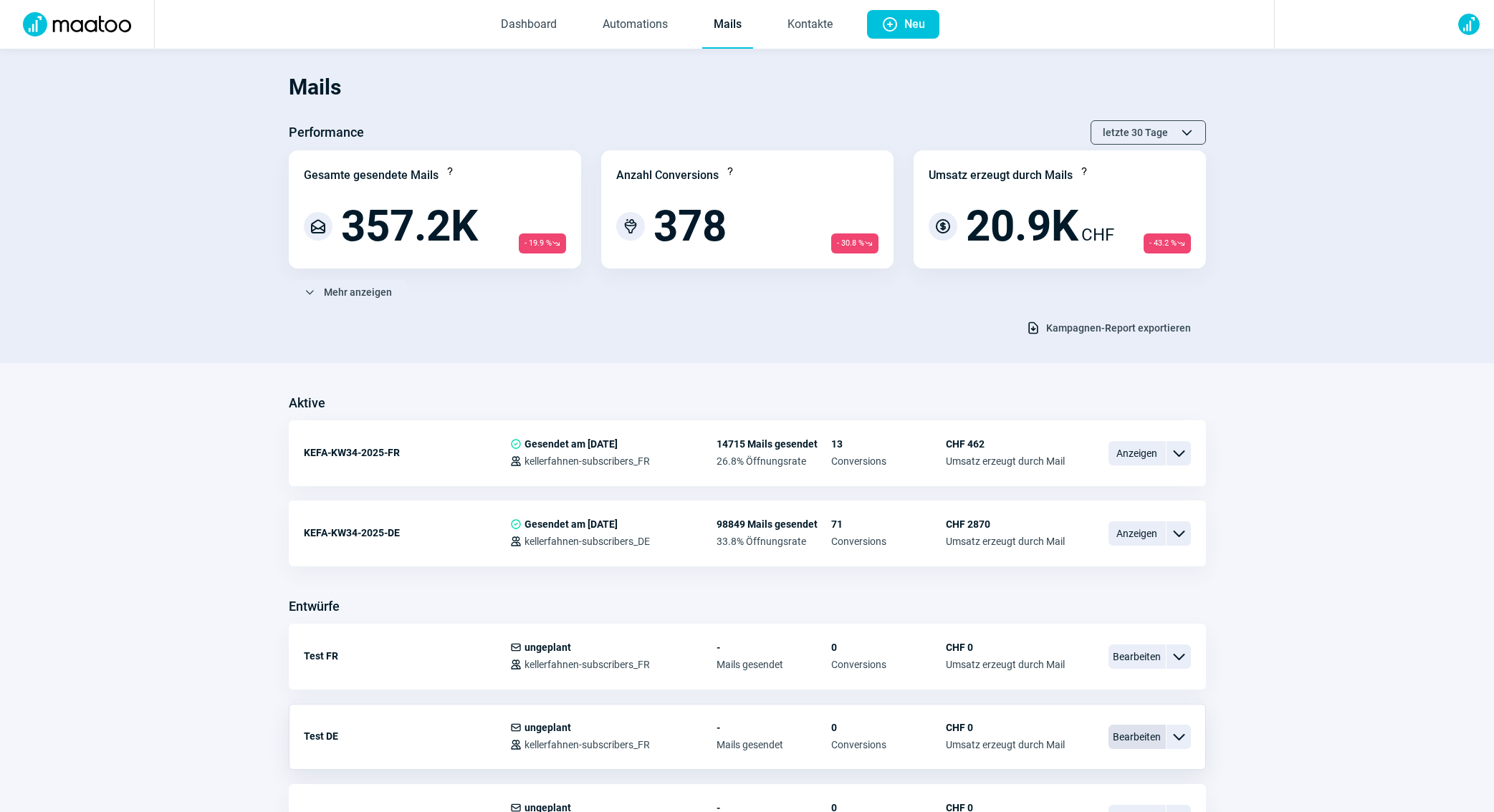
click at [1145, 739] on span "Bearbeiten" at bounding box center [1137, 737] width 58 height 24
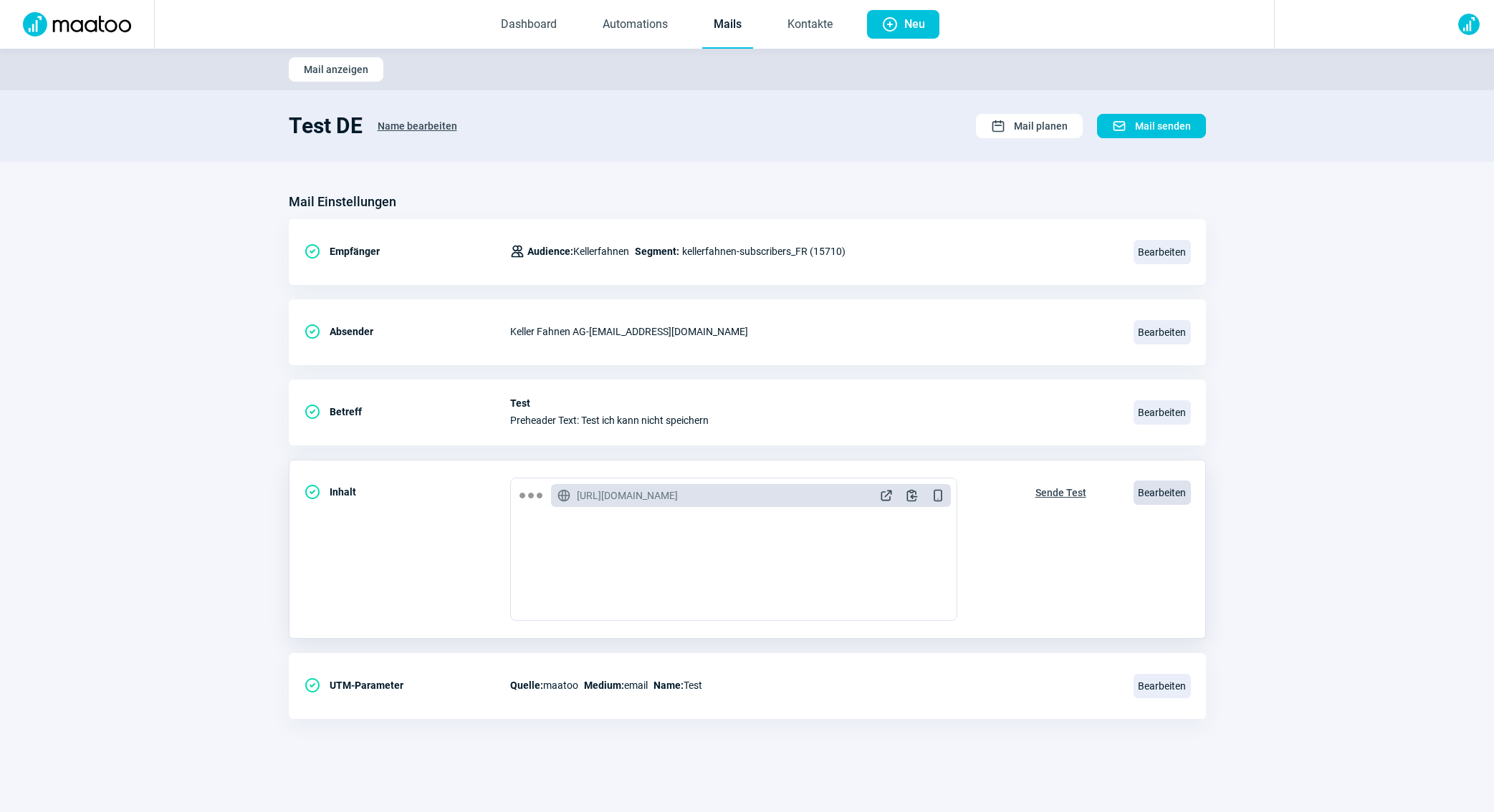
click at [1160, 481] on span "Bearbeiten" at bounding box center [1162, 493] width 58 height 24
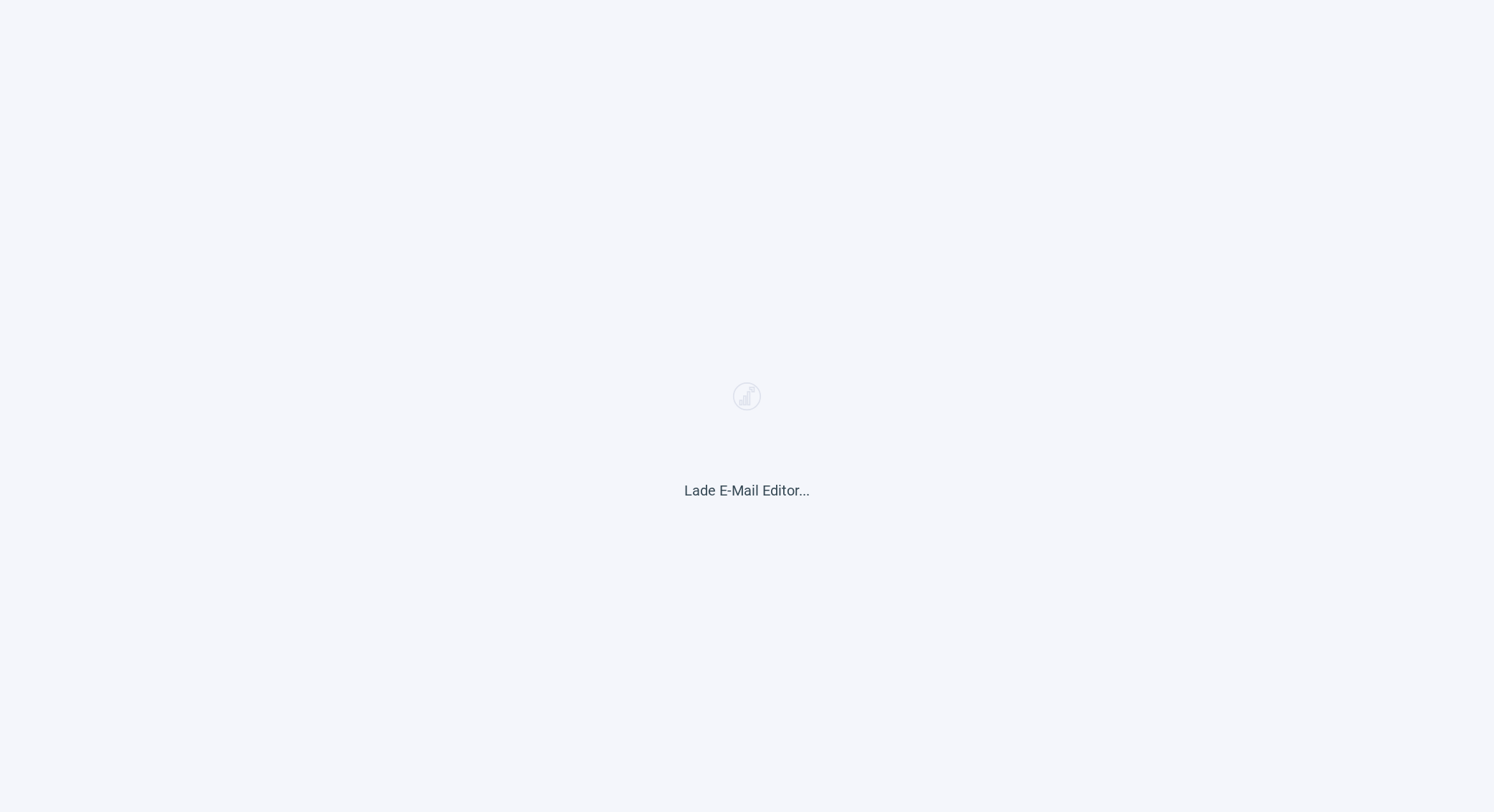
click at [750, 455] on div "Lade E-Mail Editor..." at bounding box center [747, 406] width 1494 height 812
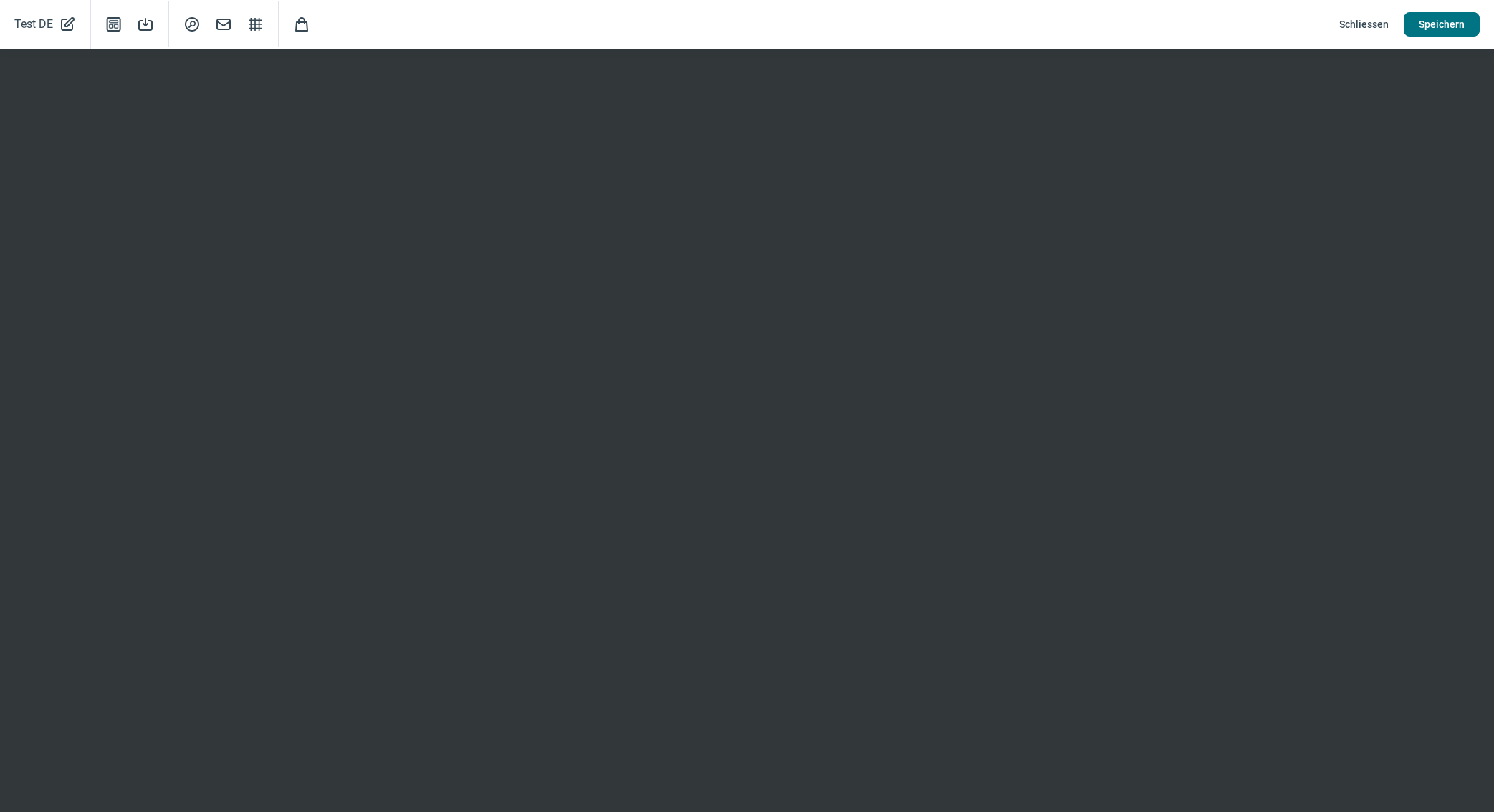
click at [1444, 17] on span "Speichern" at bounding box center [1441, 24] width 46 height 23
click at [1350, 24] on span "Schliessen" at bounding box center [1363, 24] width 49 height 23
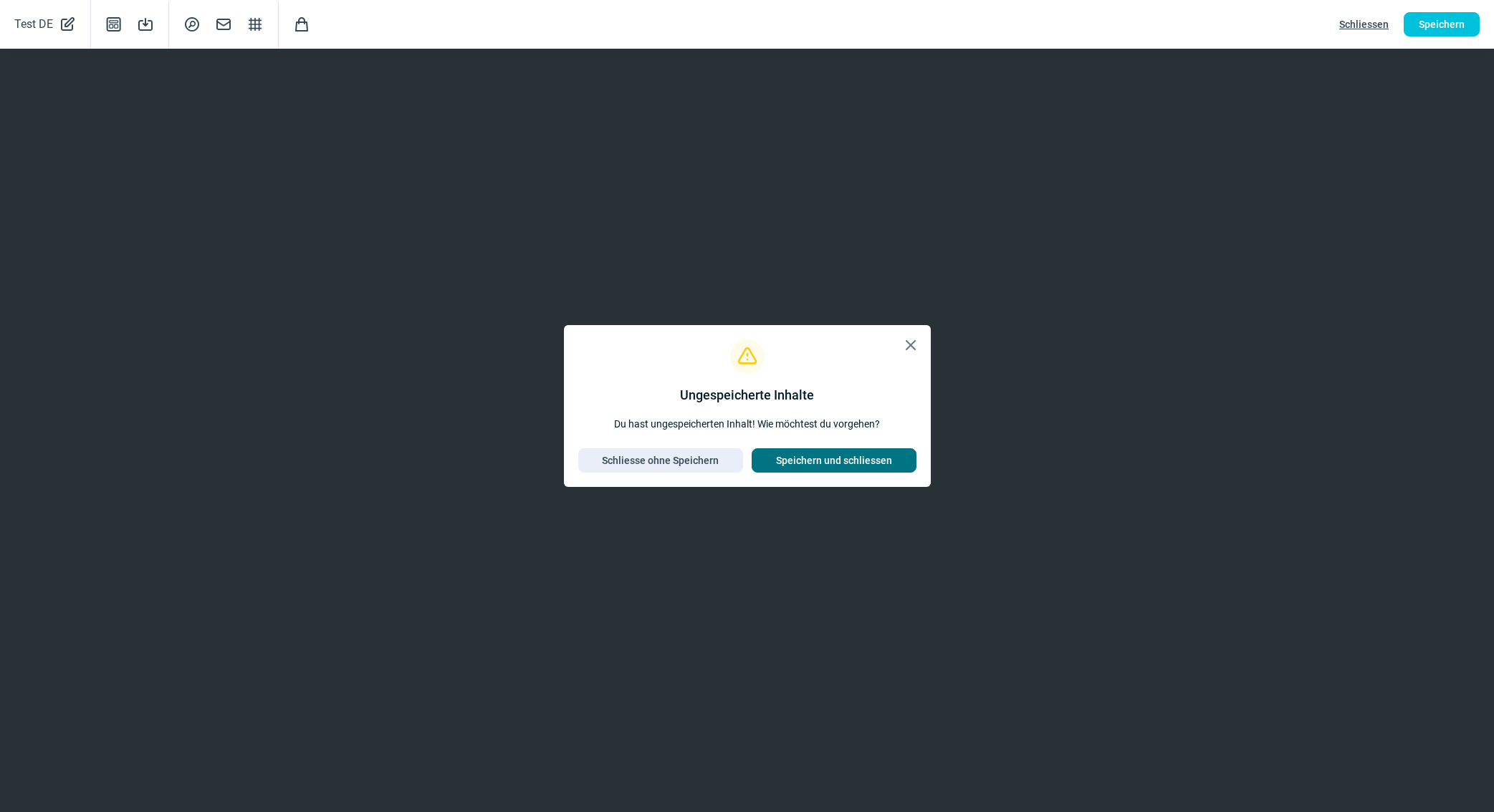
click at [842, 471] on span "Speichern und schliessen" at bounding box center [834, 460] width 116 height 23
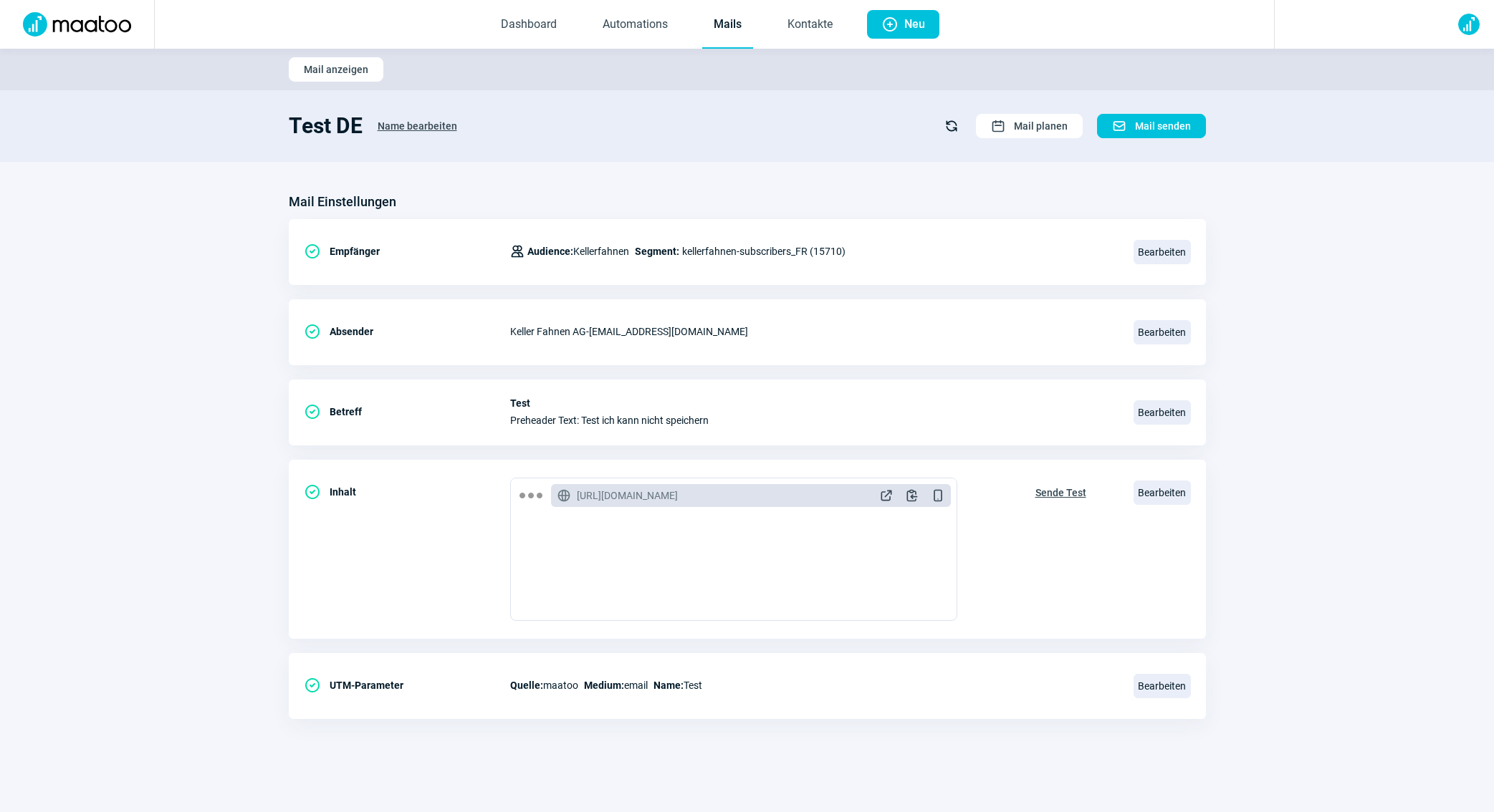
click at [733, 45] on link "Mails" at bounding box center [727, 25] width 51 height 47
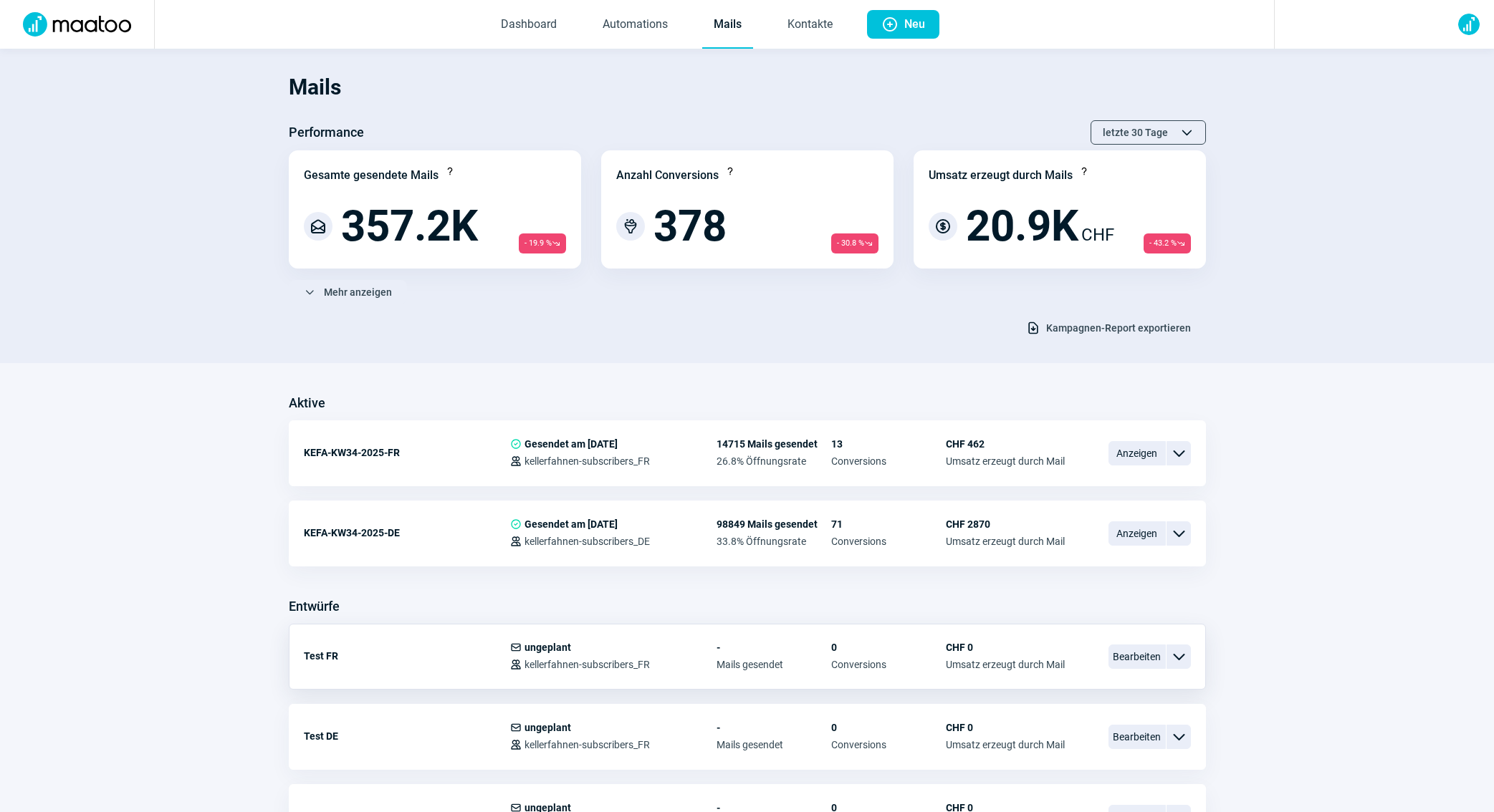
click at [1132, 682] on div "Test FR Mail icon ungeplant Users icon kellerfahnen-subscribers_FR - Mails gese…" at bounding box center [748, 656] width 917 height 66
click at [1130, 661] on span "Bearbeiten" at bounding box center [1137, 656] width 58 height 24
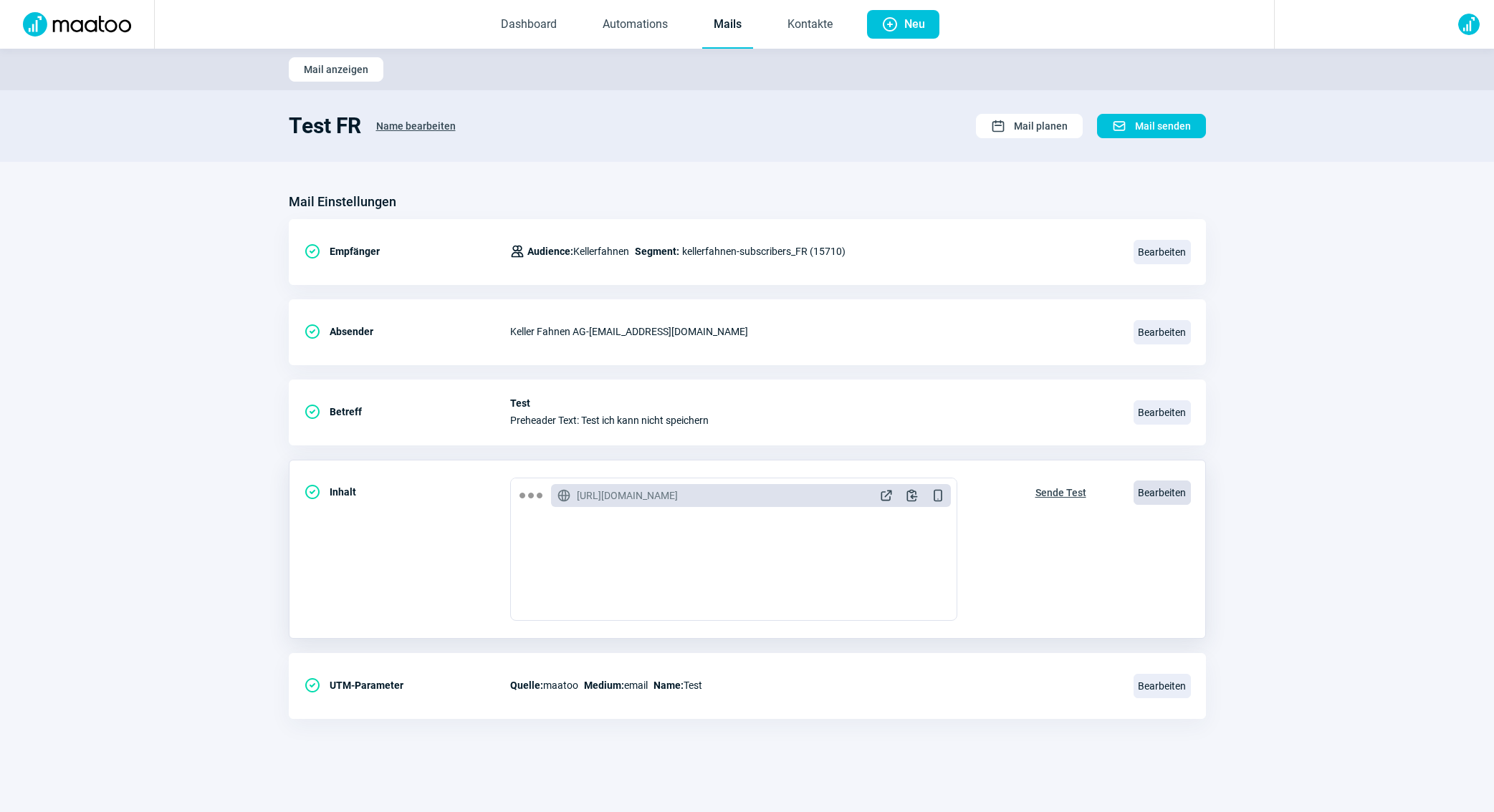
click at [1170, 496] on span "Bearbeiten" at bounding box center [1162, 493] width 58 height 24
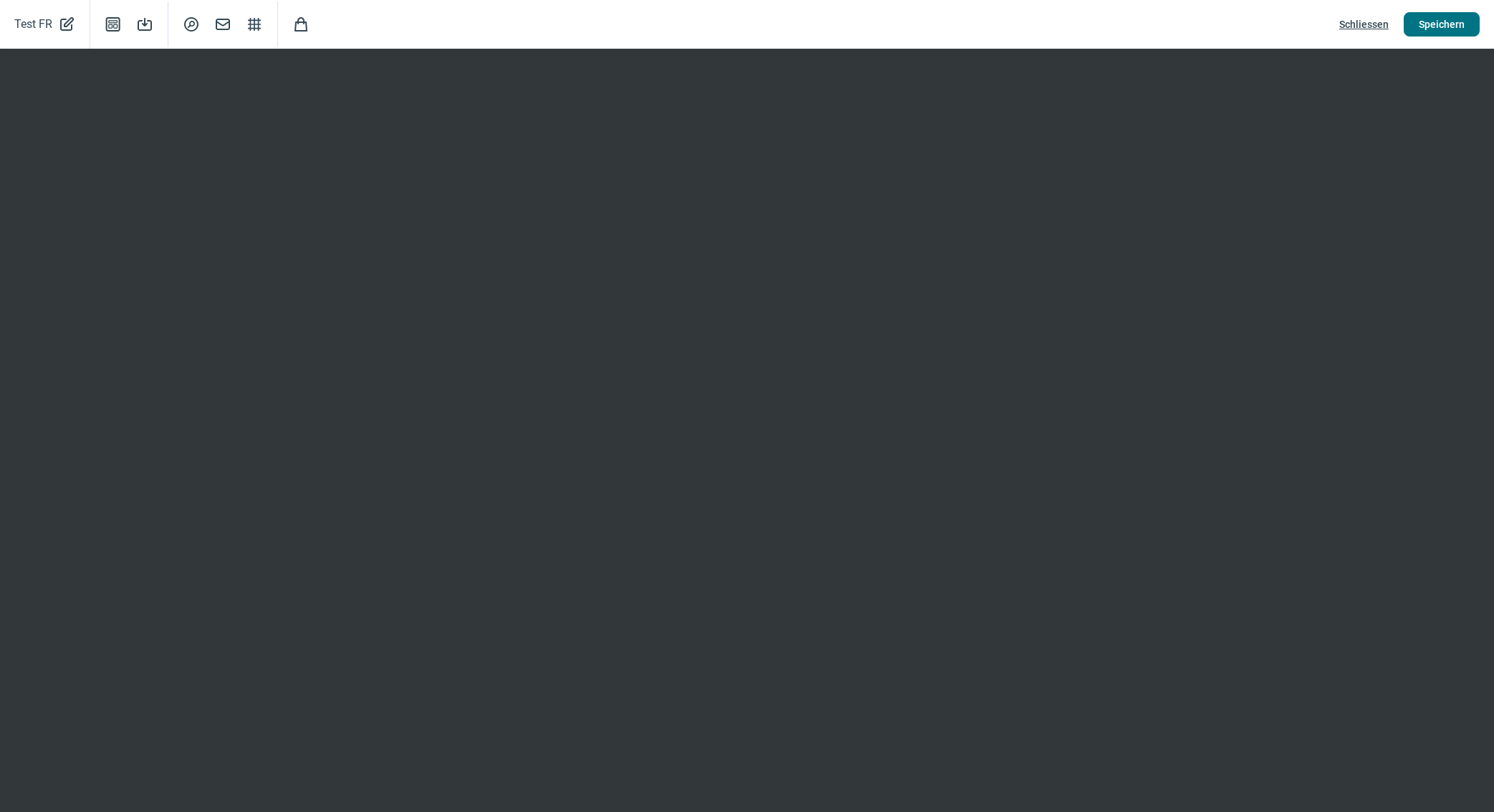
click at [1440, 30] on span "Speichern" at bounding box center [1441, 24] width 46 height 23
click at [1349, 29] on span "Schliessen" at bounding box center [1363, 24] width 49 height 23
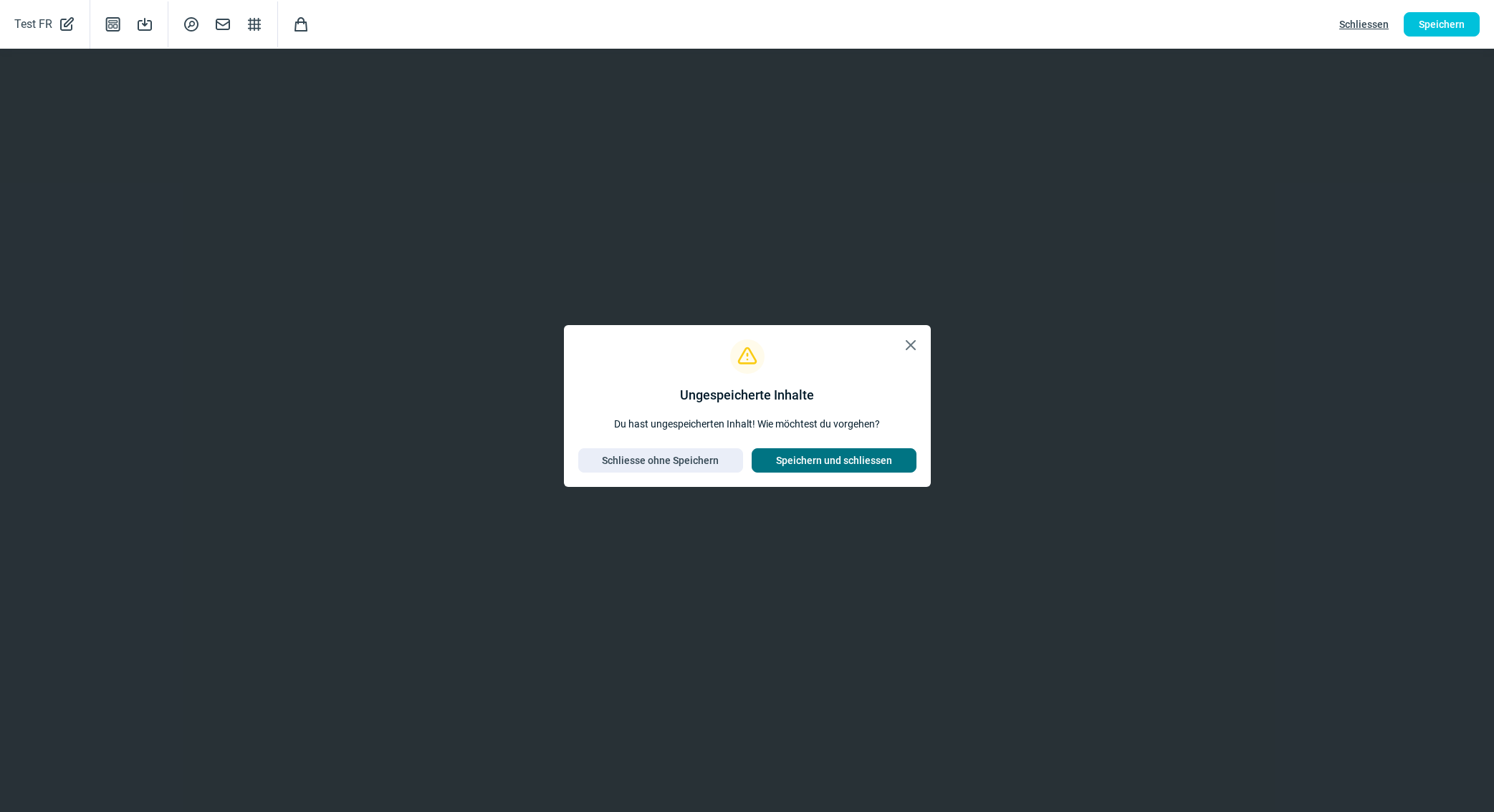
click at [875, 454] on span "Speichern und schliessen" at bounding box center [834, 460] width 116 height 23
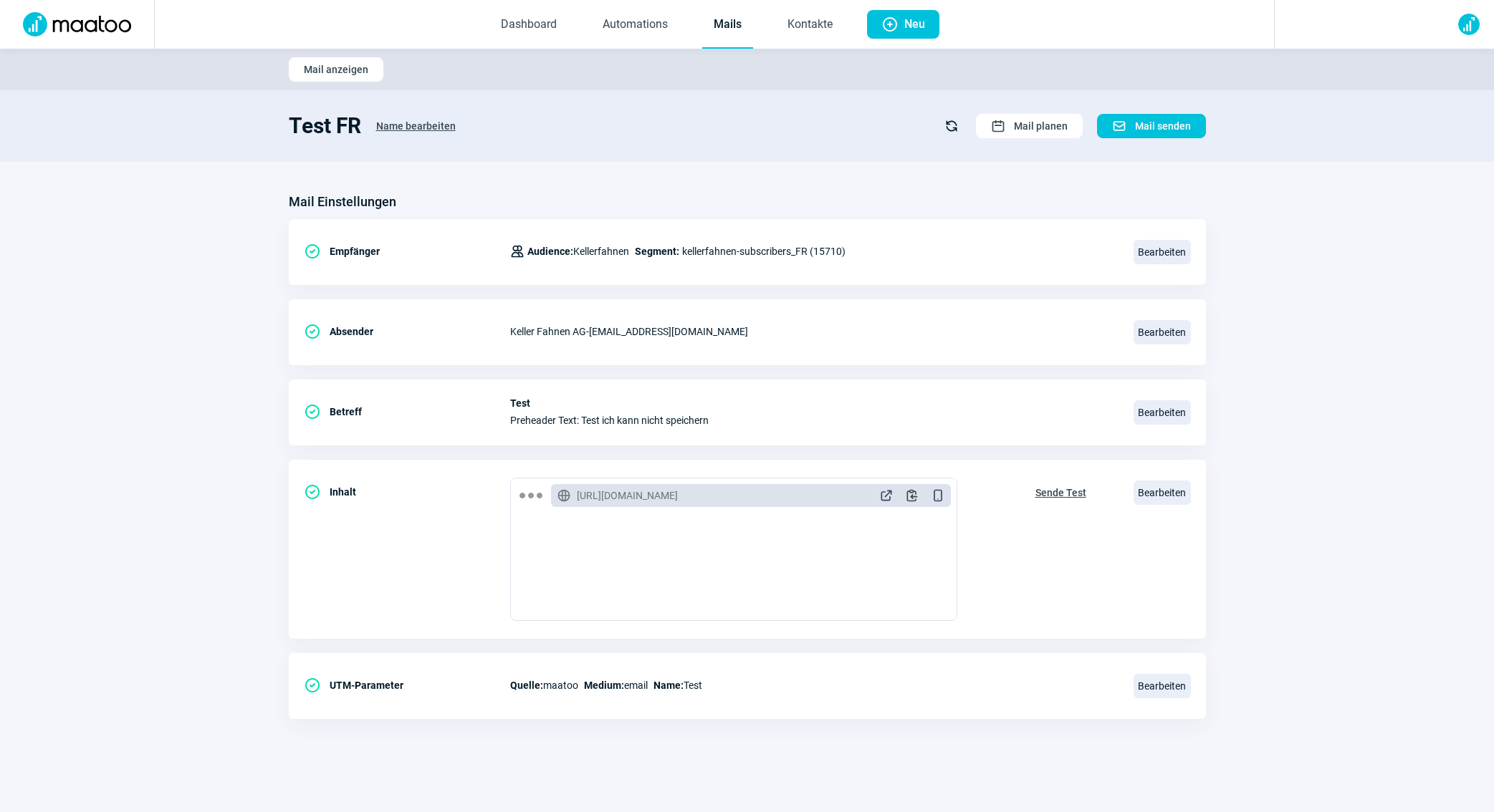
click at [730, 36] on link "Mails" at bounding box center [727, 25] width 51 height 47
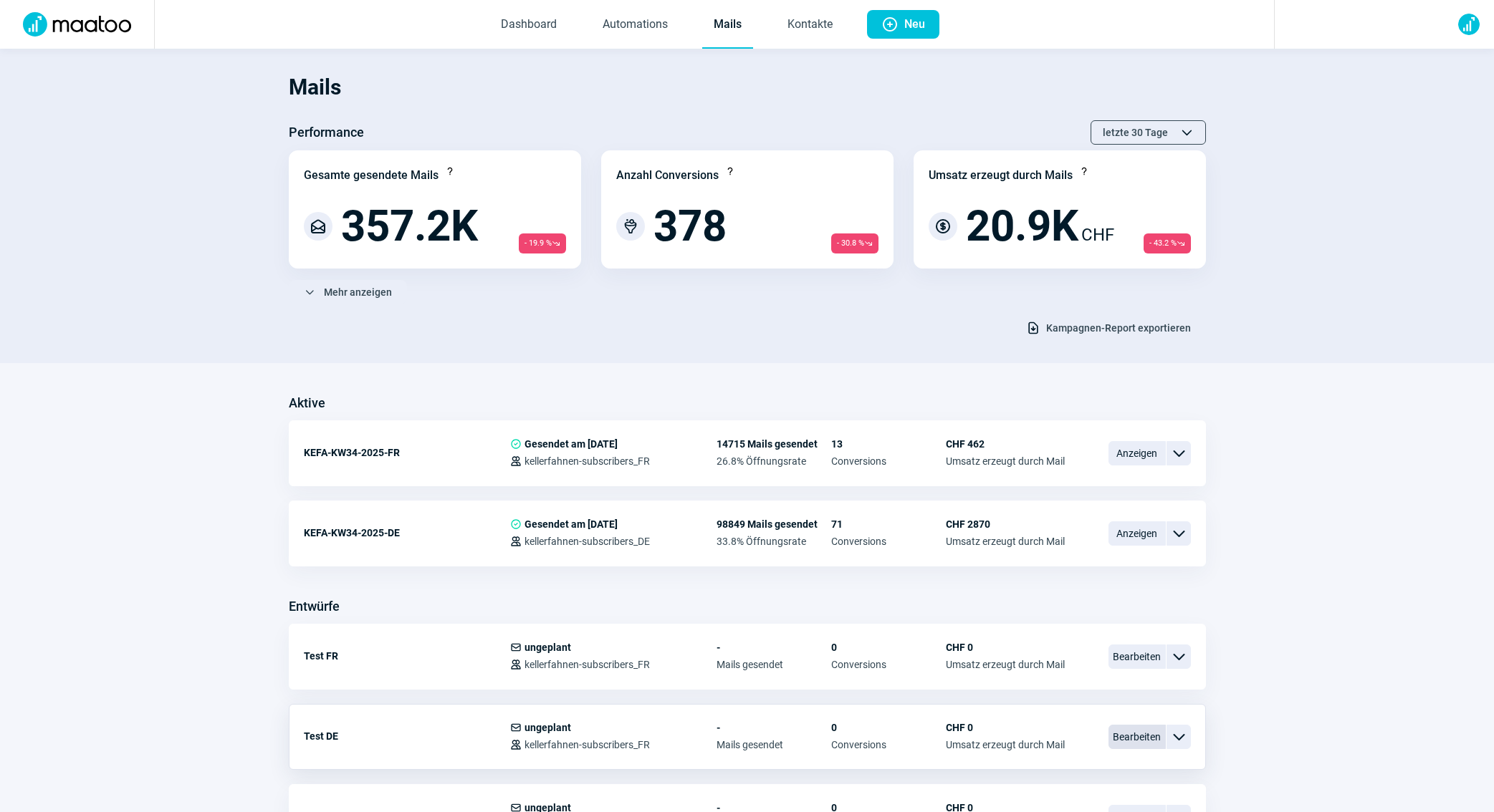
click at [1127, 732] on span "Bearbeiten" at bounding box center [1137, 737] width 58 height 24
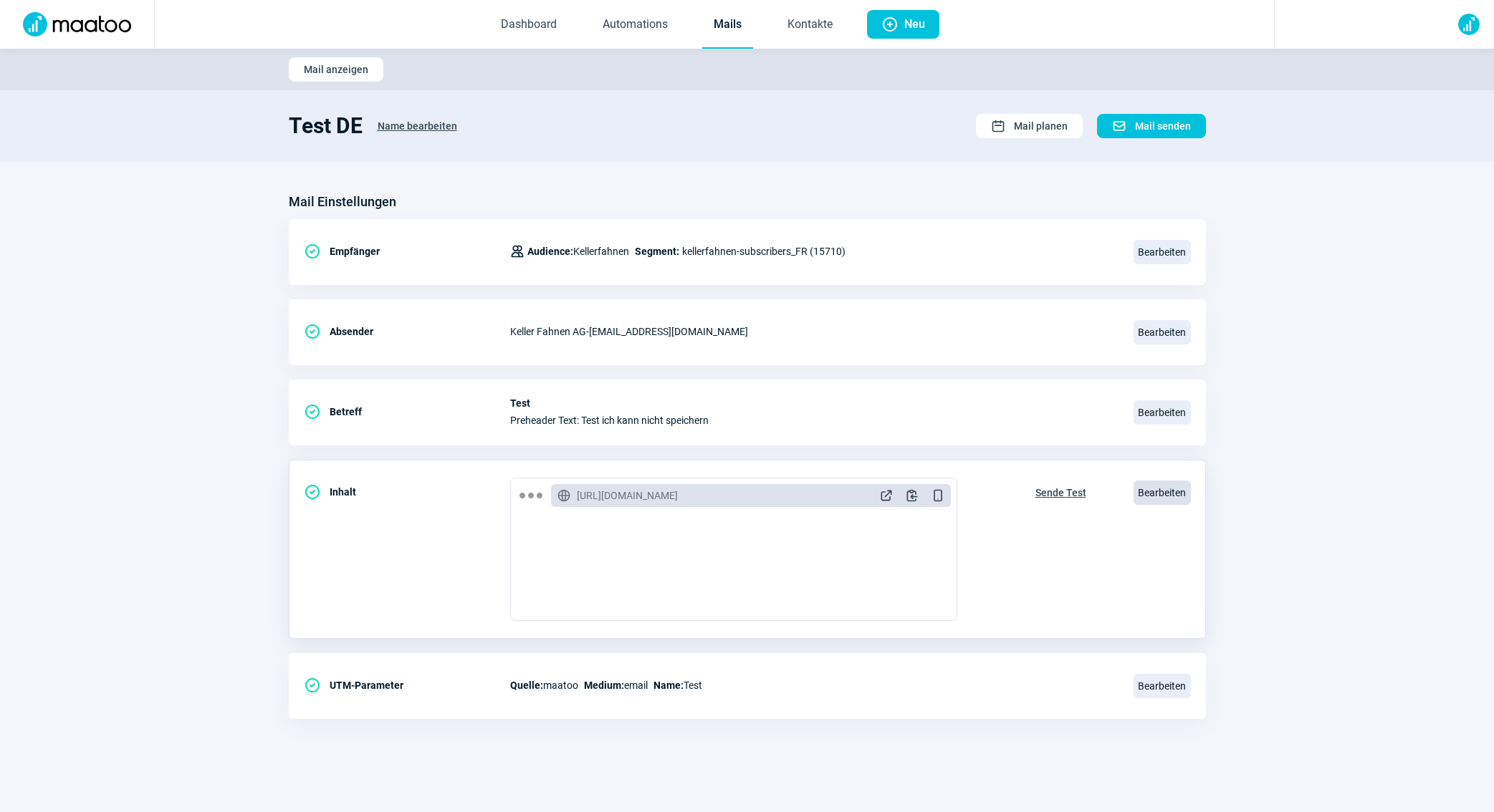
click at [1156, 498] on span "Bearbeiten" at bounding box center [1162, 493] width 58 height 24
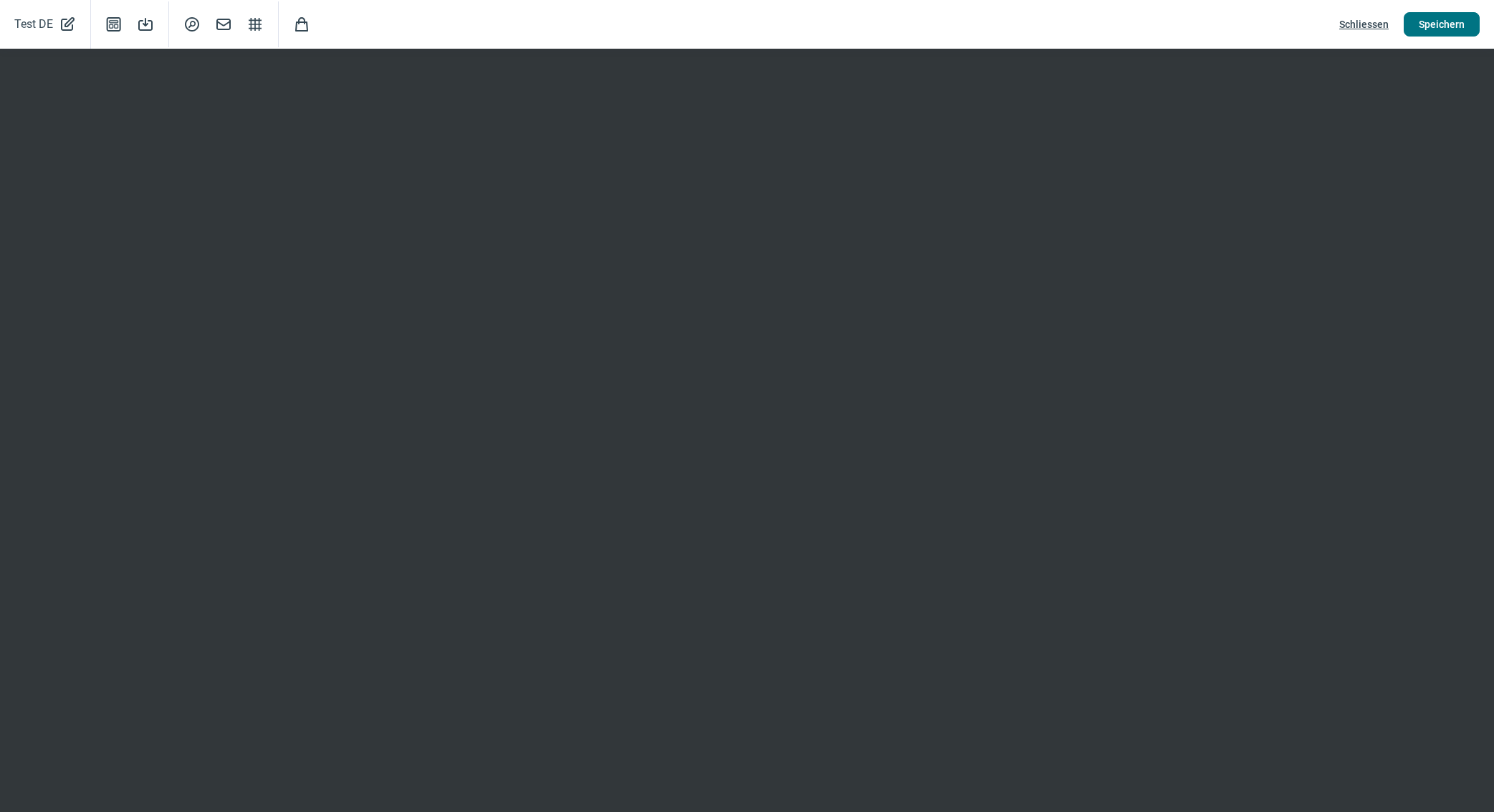
click at [1429, 28] on span "Speichern" at bounding box center [1441, 24] width 46 height 23
click at [1367, 25] on span "Schliessen" at bounding box center [1363, 24] width 49 height 23
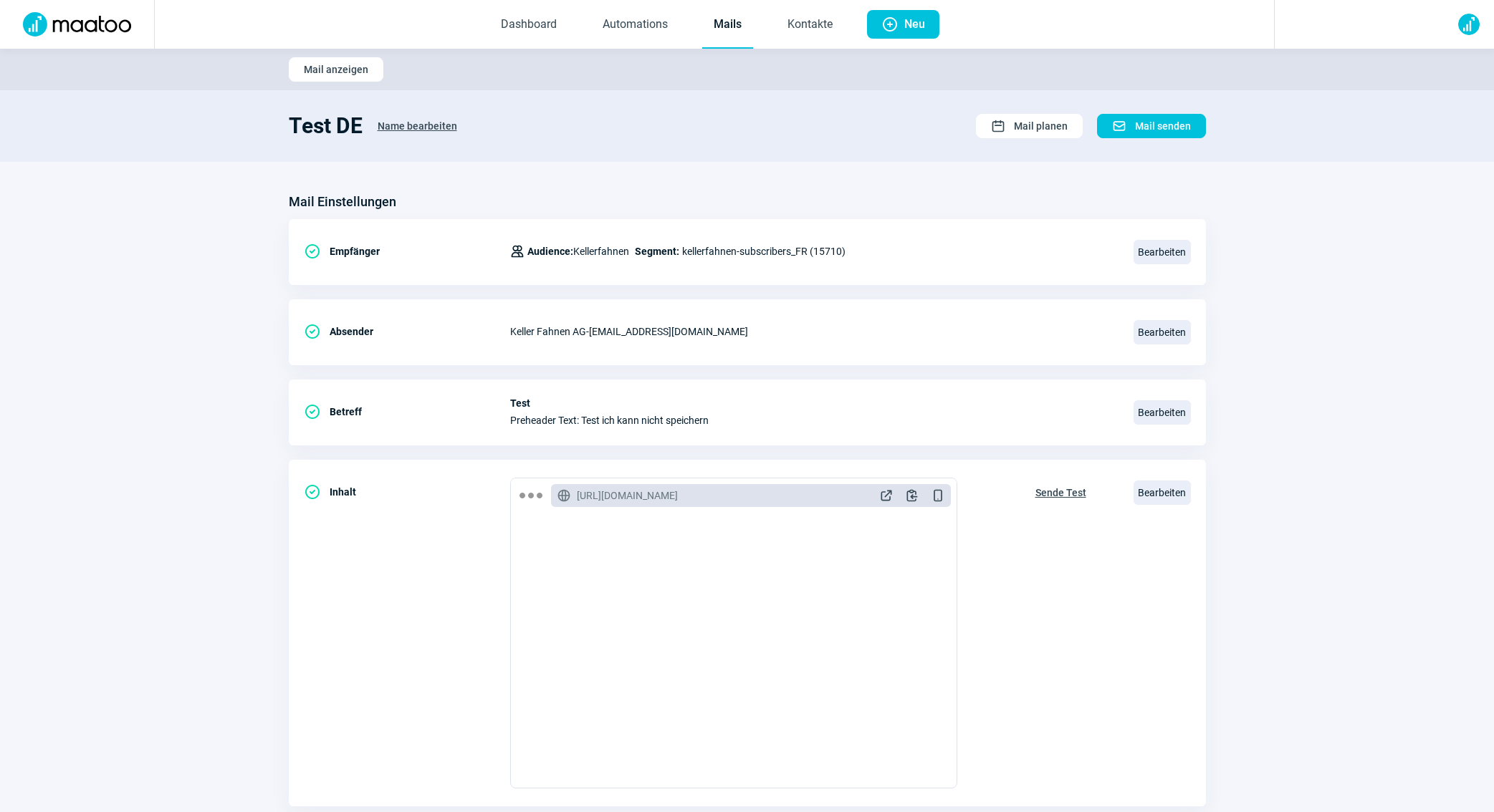
click at [713, 34] on link "Mails" at bounding box center [727, 25] width 51 height 47
